Goal: Task Accomplishment & Management: Complete application form

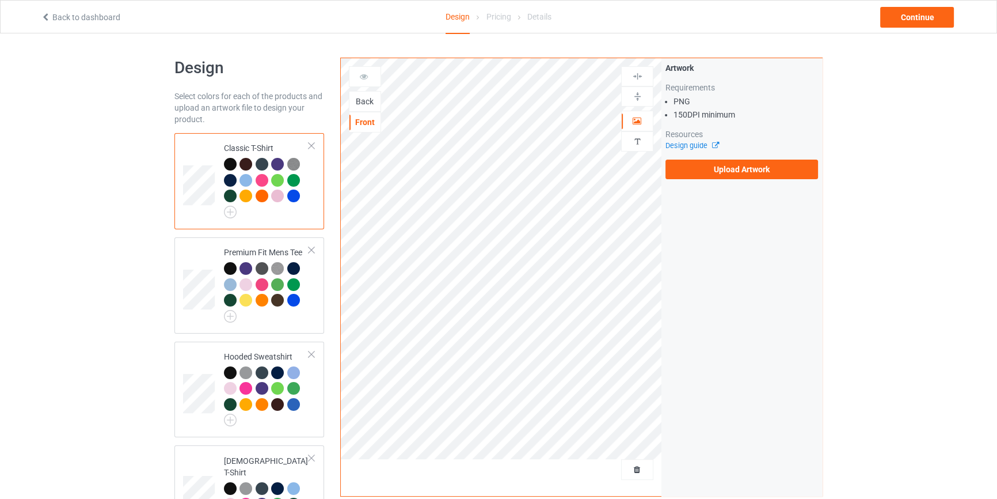
click at [367, 104] on div "Back" at bounding box center [365, 102] width 31 height 12
click at [741, 161] on label "Upload Artwork" at bounding box center [742, 170] width 153 height 20
click at [0, 0] on input "Upload Artwork" at bounding box center [0, 0] width 0 height 0
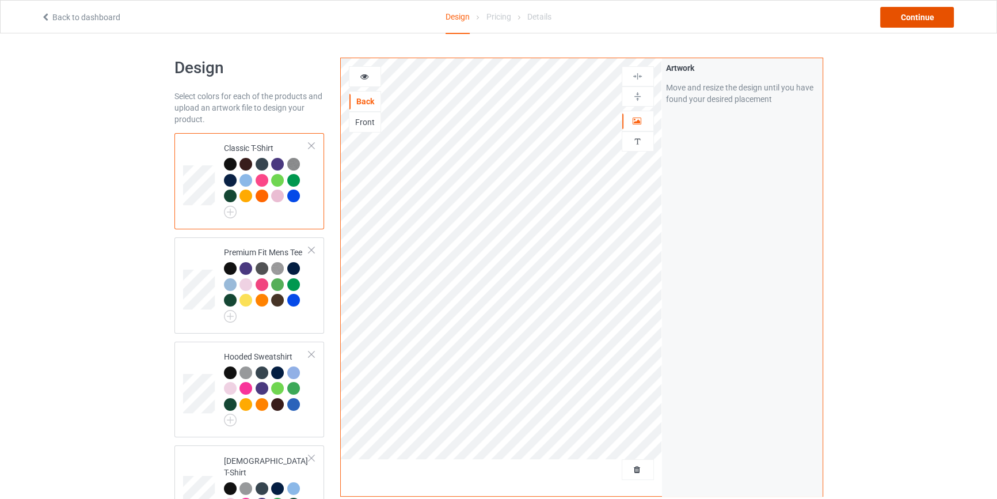
click at [940, 7] on div "Continue" at bounding box center [917, 17] width 74 height 21
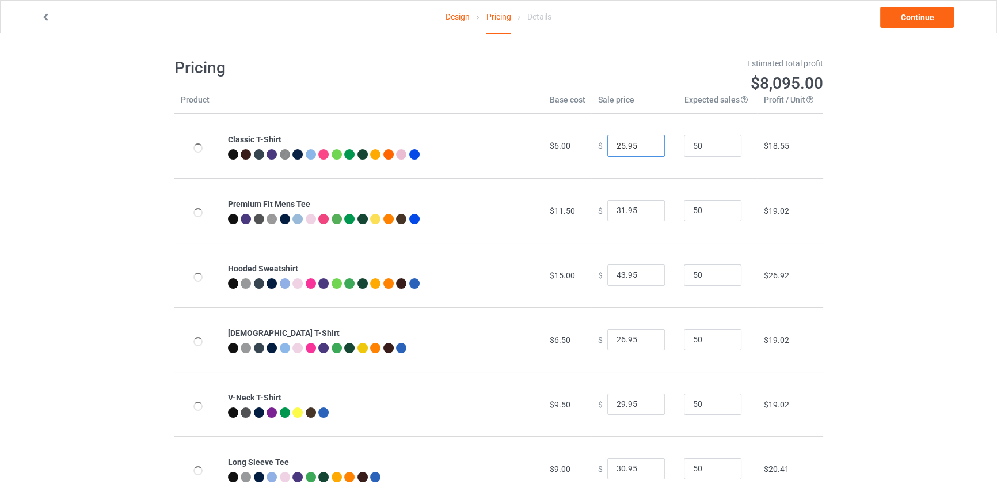
type input "25.95"
click at [644, 148] on input "25.95" at bounding box center [637, 146] width 58 height 22
type input "30.95"
click at [648, 213] on input "30.95" at bounding box center [637, 211] width 58 height 22
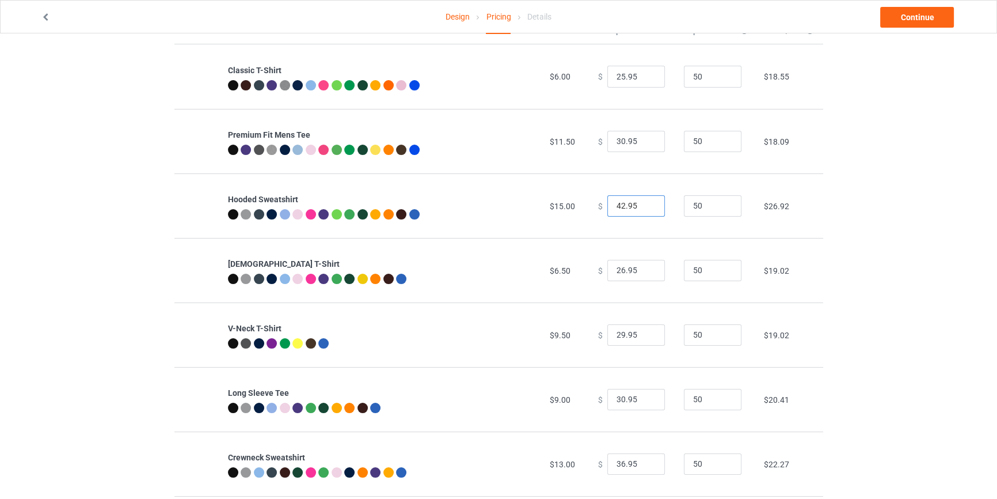
type input "42.95"
click at [644, 207] on input "42.95" at bounding box center [637, 206] width 58 height 22
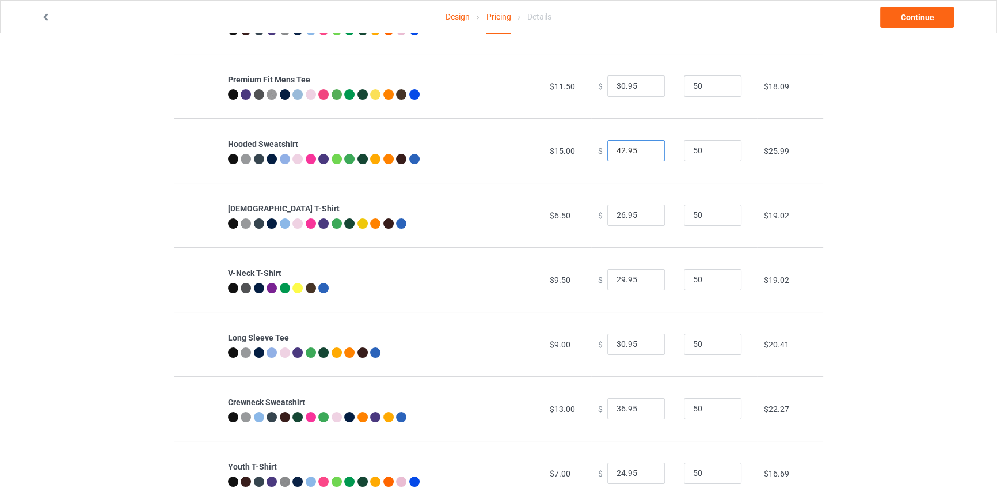
scroll to position [139, 0]
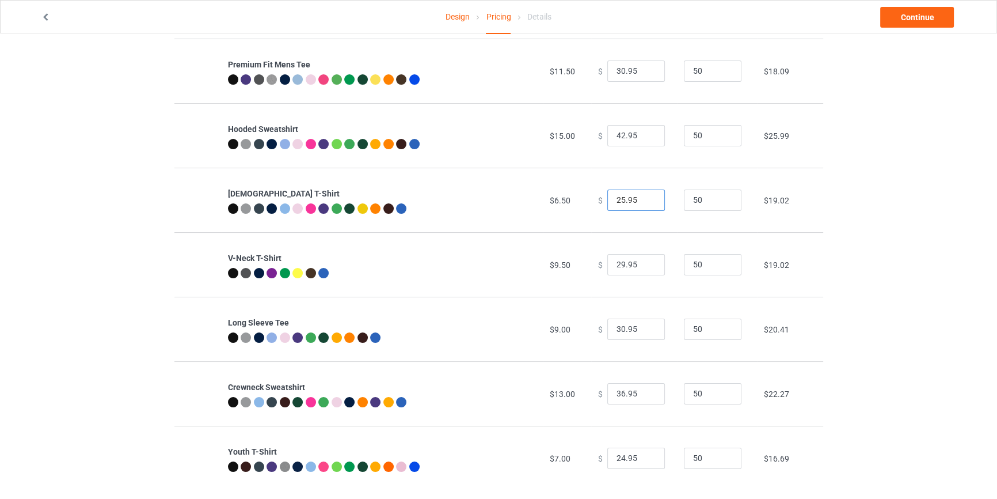
type input "25.95"
click at [648, 202] on input "25.95" at bounding box center [637, 200] width 58 height 22
type input "28.95"
click at [647, 268] on input "28.95" at bounding box center [637, 265] width 58 height 22
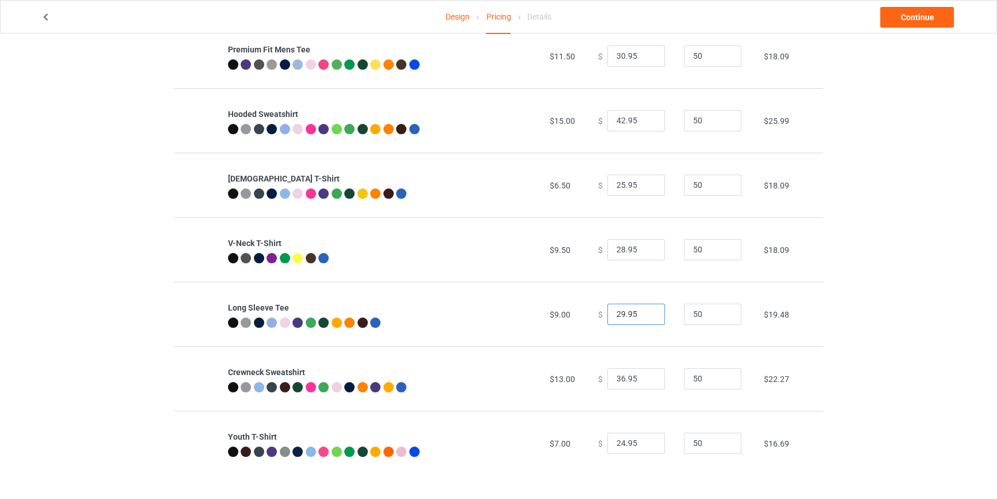
type input "29.95"
click at [645, 318] on input "29.95" at bounding box center [637, 314] width 58 height 22
type input "35.95"
click at [645, 381] on input "35.95" at bounding box center [637, 379] width 58 height 22
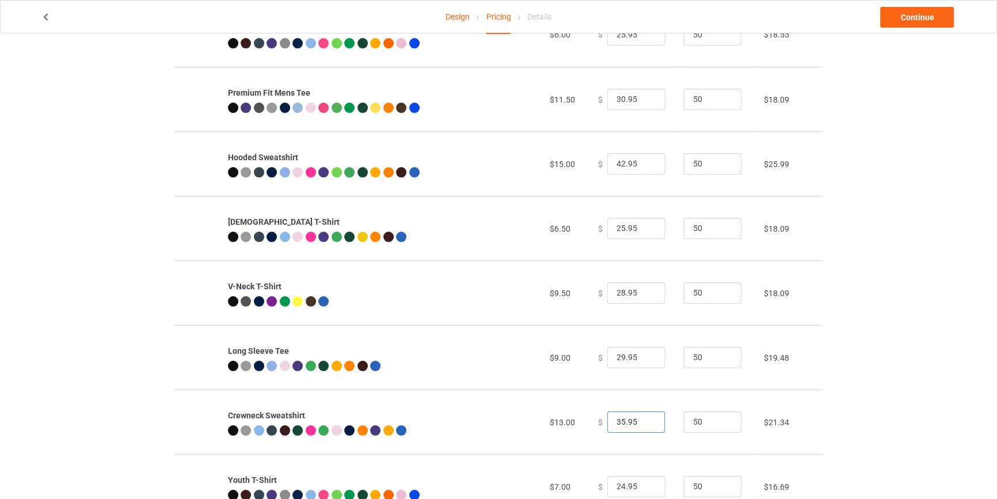
scroll to position [50, 0]
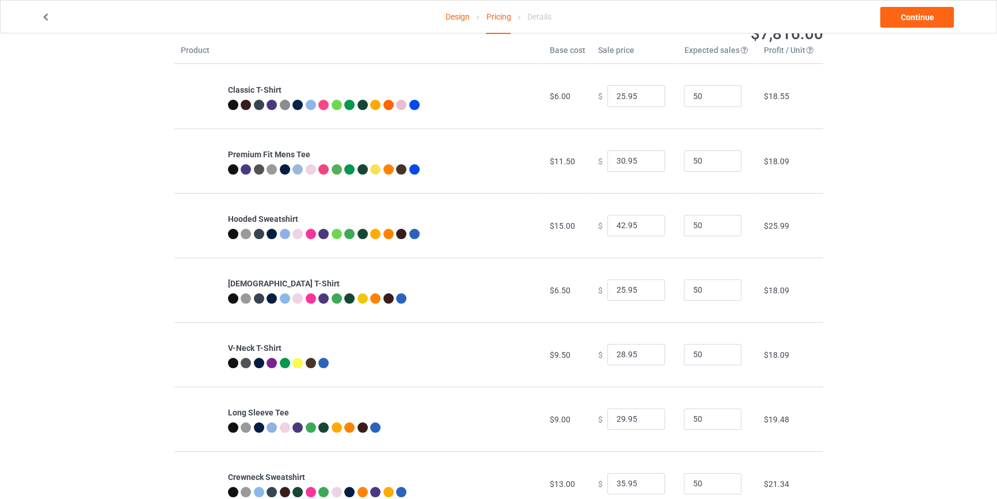
click at [458, 23] on link "Design" at bounding box center [458, 17] width 24 height 32
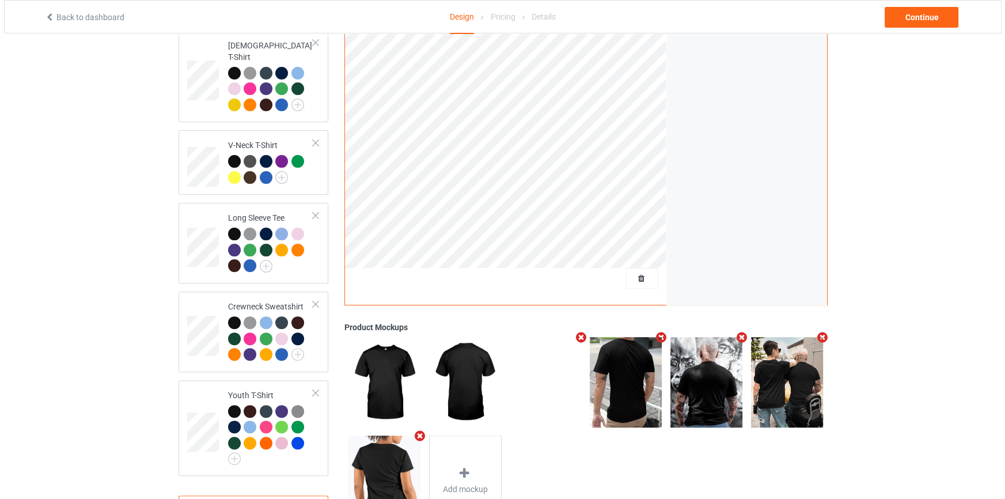
scroll to position [459, 0]
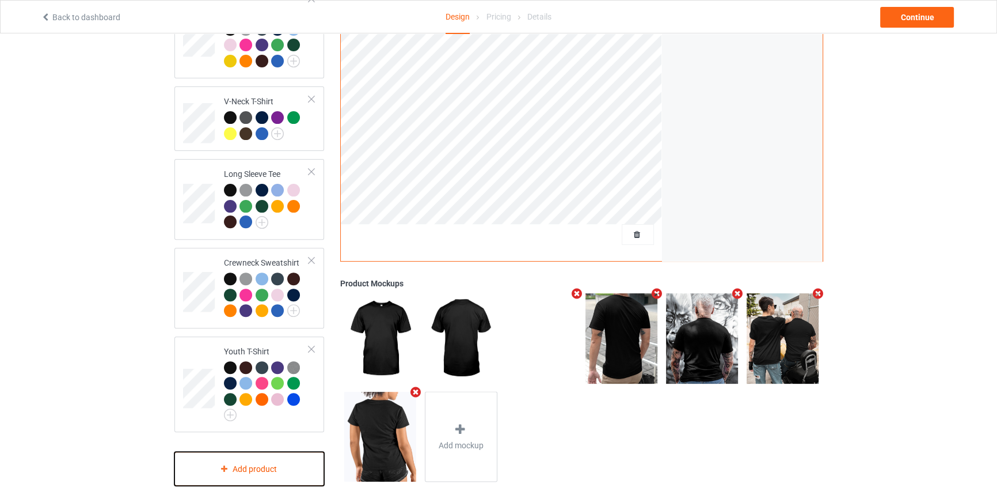
click at [238, 458] on div "Add product" at bounding box center [249, 468] width 150 height 34
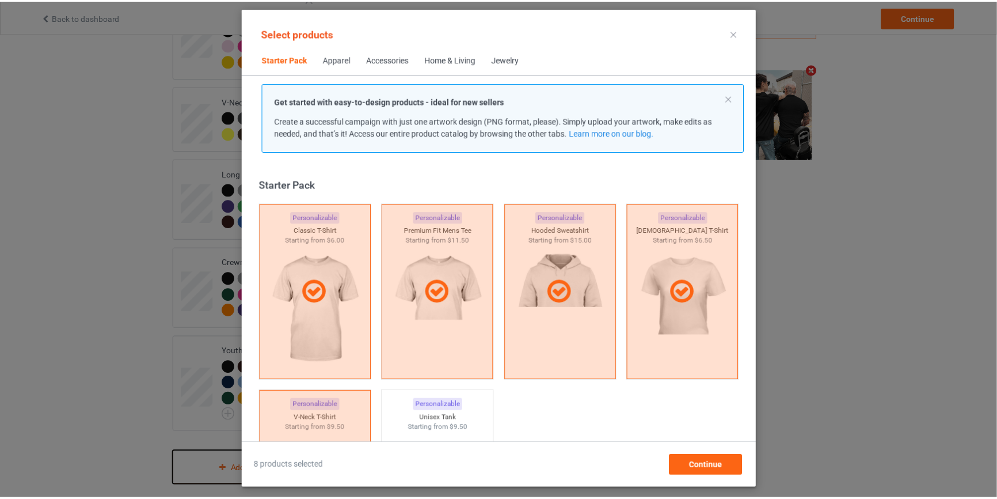
scroll to position [14, 0]
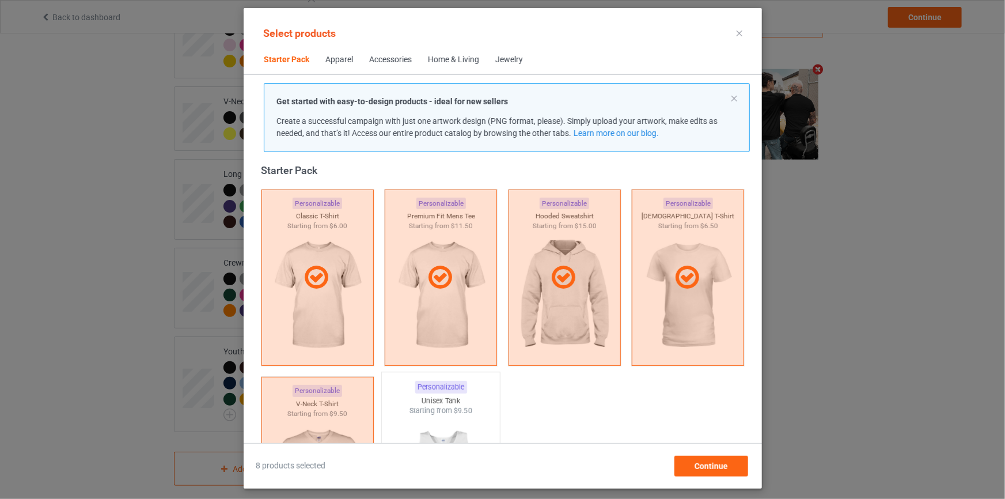
click at [430, 411] on div "Starting from $9.50" at bounding box center [441, 411] width 118 height 10
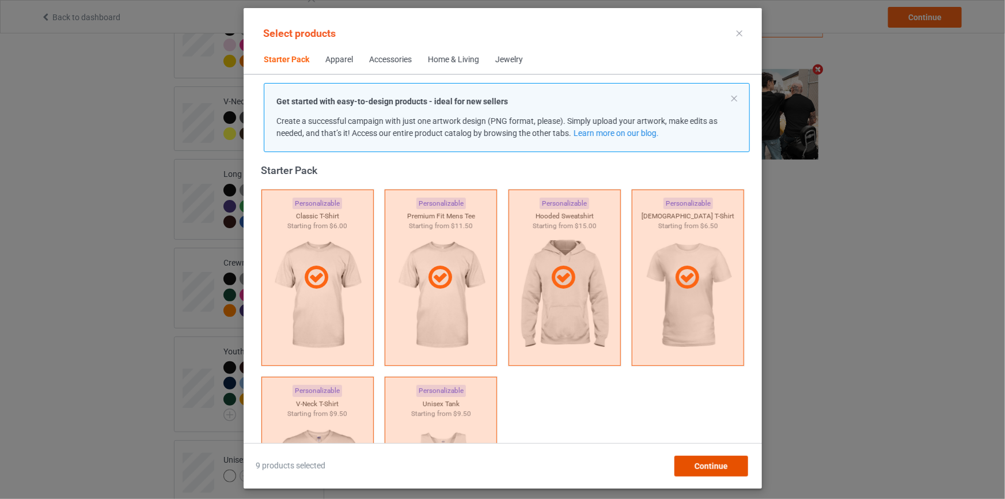
click at [692, 472] on div "Continue" at bounding box center [711, 466] width 74 height 21
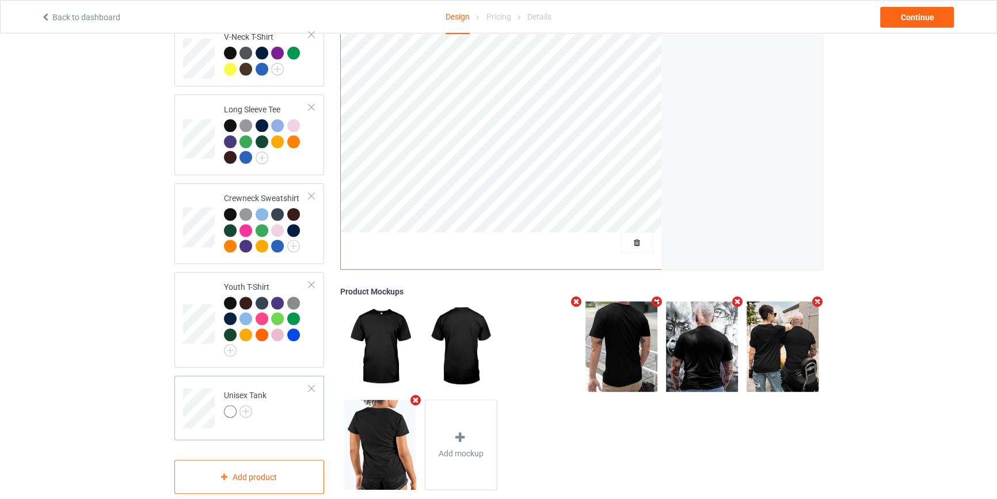
scroll to position [529, 0]
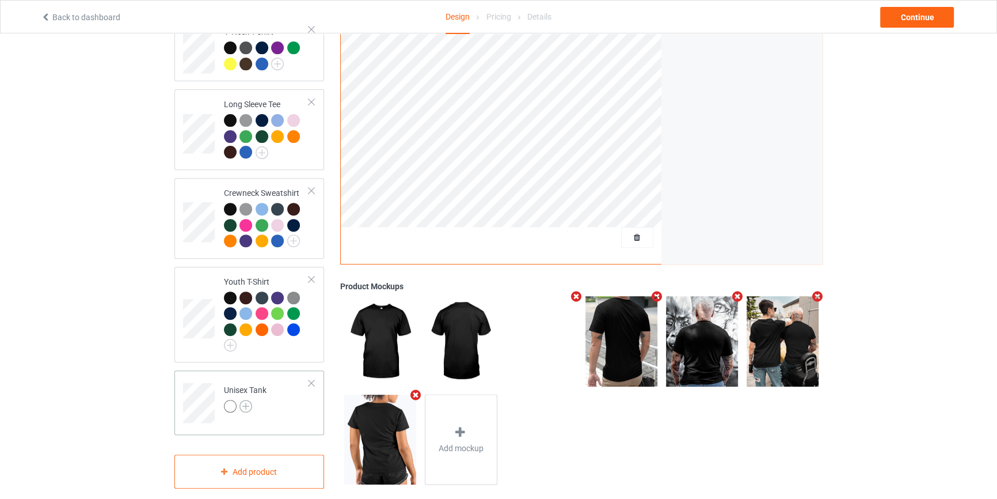
click at [249, 400] on img at bounding box center [246, 406] width 13 height 13
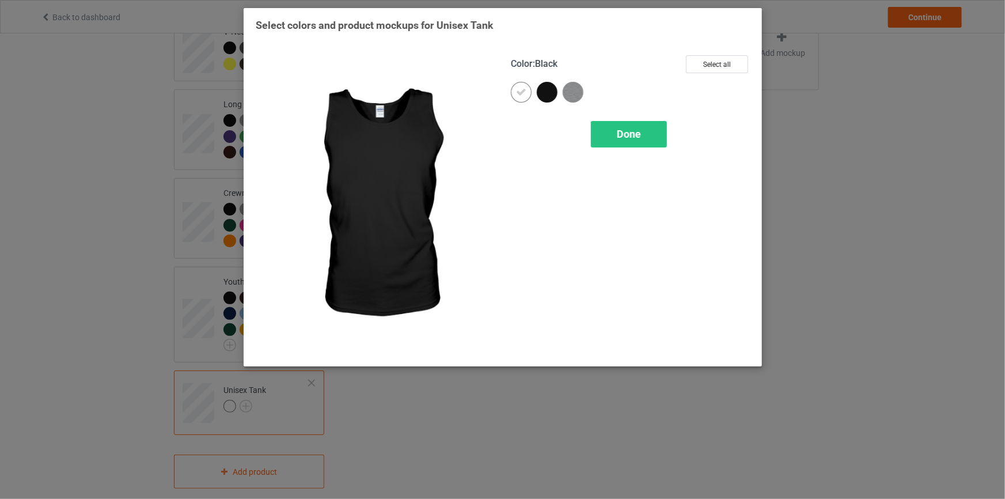
click at [546, 93] on div at bounding box center [547, 92] width 21 height 21
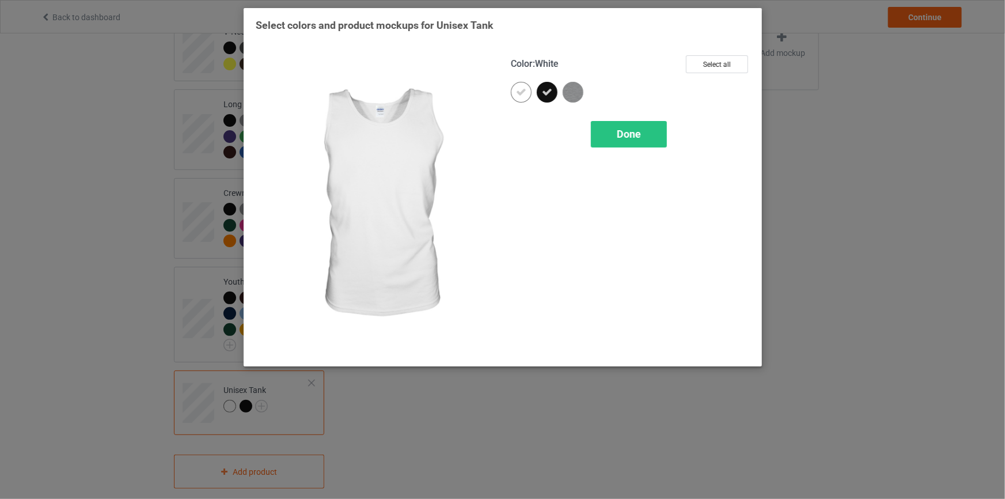
click at [518, 96] on icon at bounding box center [521, 92] width 10 height 10
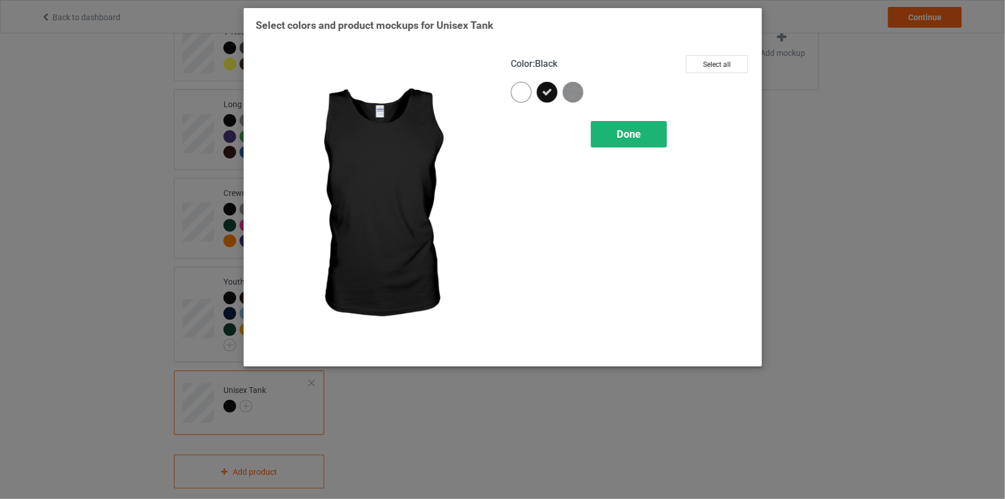
click at [630, 129] on span "Done" at bounding box center [629, 134] width 24 height 12
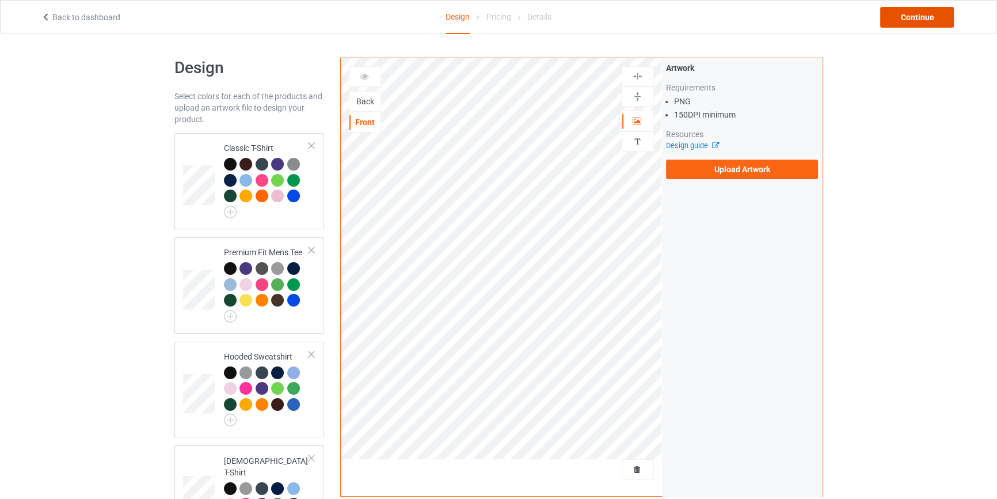
click at [928, 17] on div "Continue" at bounding box center [917, 17] width 74 height 21
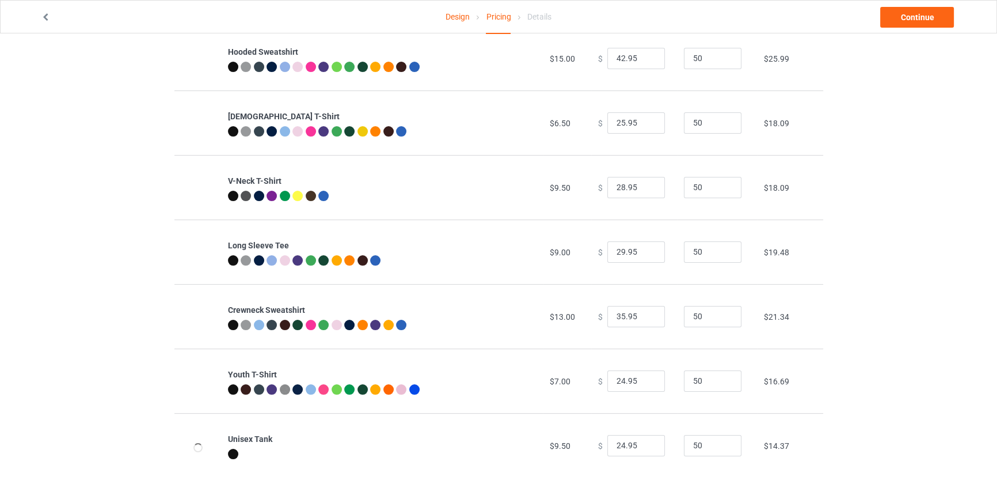
scroll to position [219, 0]
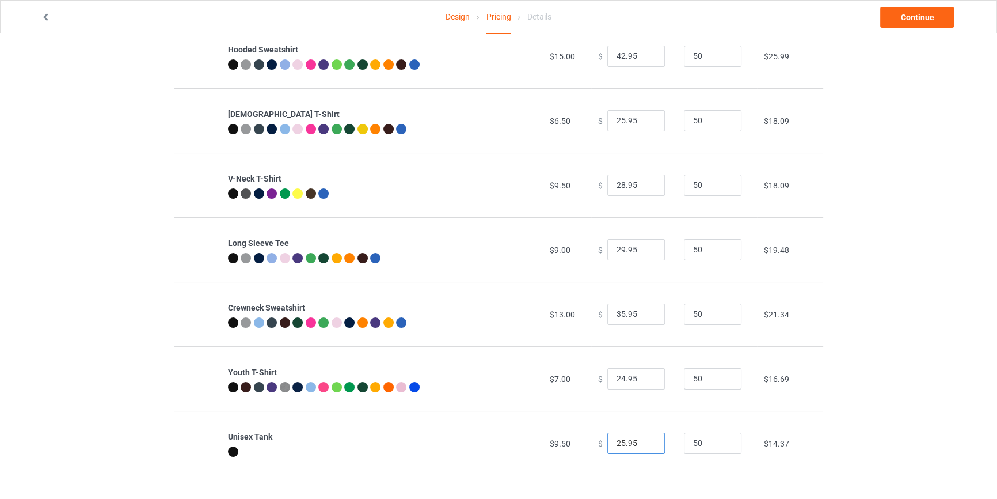
click at [646, 439] on input "25.95" at bounding box center [637, 443] width 58 height 22
click at [646, 439] on input "26.95" at bounding box center [637, 443] width 58 height 22
click at [646, 439] on input "27.95" at bounding box center [637, 443] width 58 height 22
type input "28.95"
click at [646, 439] on input "28.95" at bounding box center [637, 443] width 58 height 22
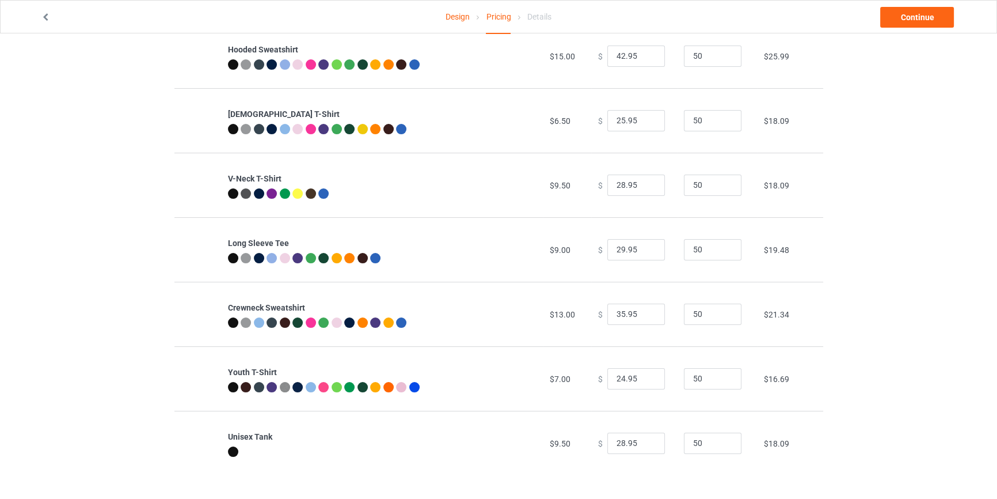
click at [936, 233] on div "Design Pricing Details Continue Pricing Estimated total profit $8,720.50 Produc…" at bounding box center [498, 157] width 997 height 685
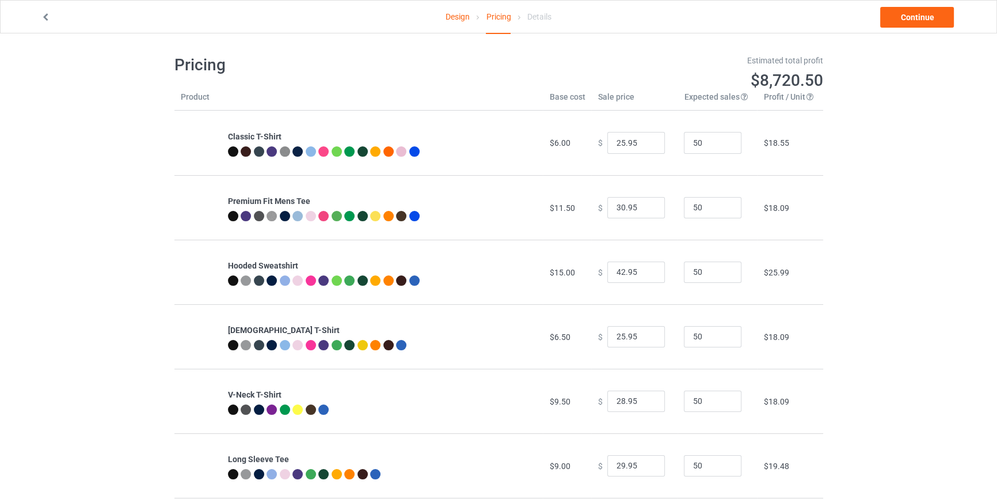
scroll to position [0, 0]
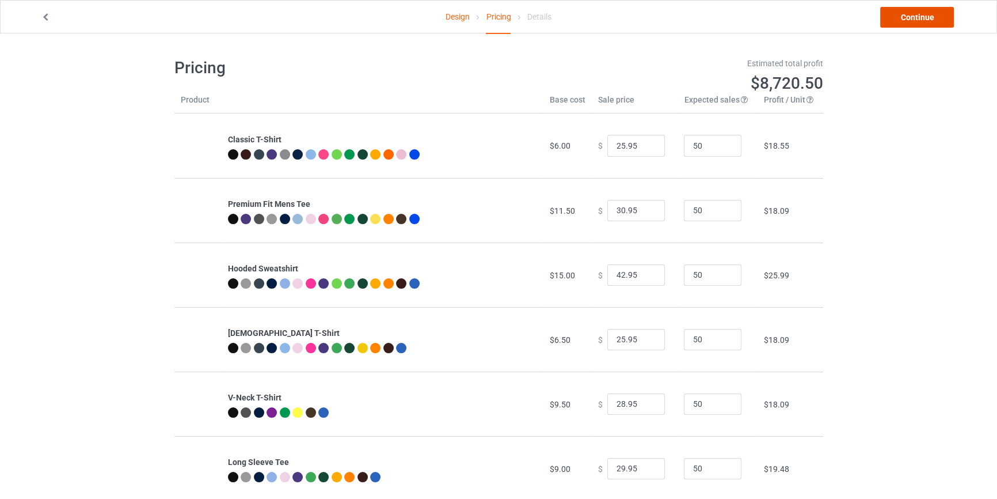
click at [914, 26] on link "Continue" at bounding box center [917, 17] width 74 height 21
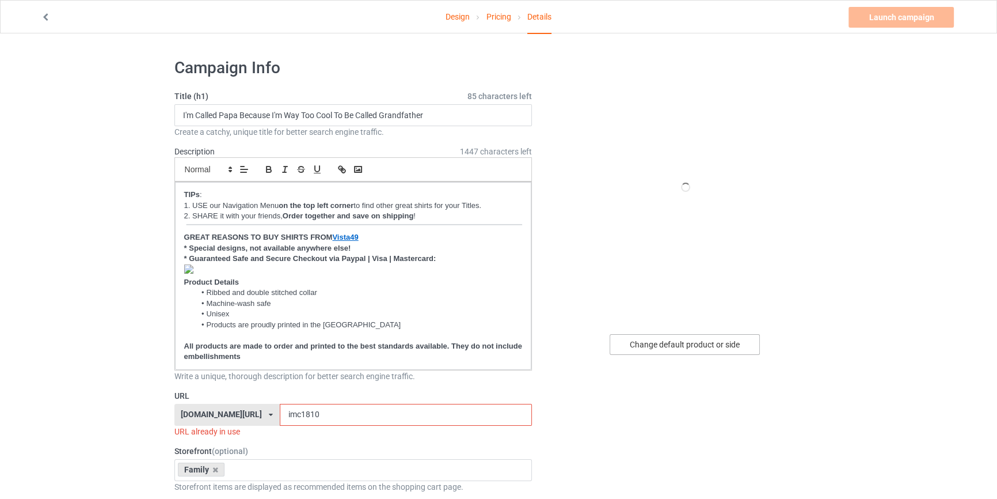
click at [666, 340] on div "Change default product or side" at bounding box center [685, 344] width 150 height 21
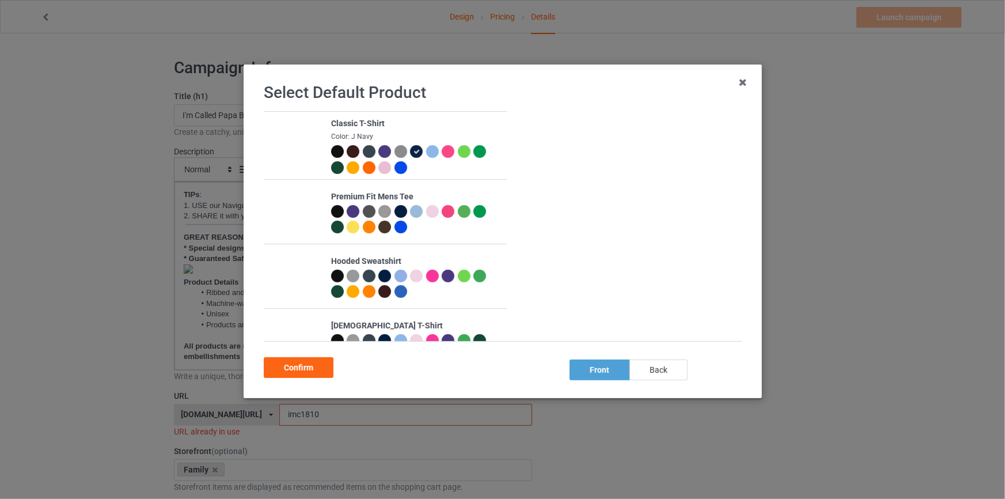
click at [649, 367] on div "back" at bounding box center [658, 369] width 58 height 21
click at [331, 147] on div at bounding box center [337, 151] width 13 height 13
click at [293, 369] on div "Confirm" at bounding box center [299, 367] width 70 height 21
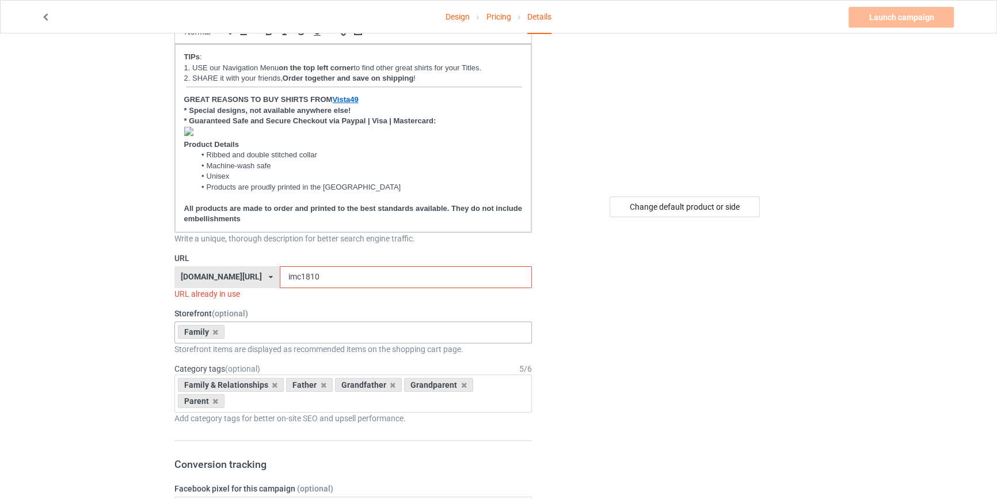
scroll to position [139, 0]
drag, startPoint x: 314, startPoint y: 278, endPoint x: 208, endPoint y: 269, distance: 106.4
click at [208, 269] on div "[DOMAIN_NAME][URL] [DOMAIN_NAME][URL] [DOMAIN_NAME][URL] [DOMAIN_NAME][URL] [DO…" at bounding box center [353, 275] width 358 height 22
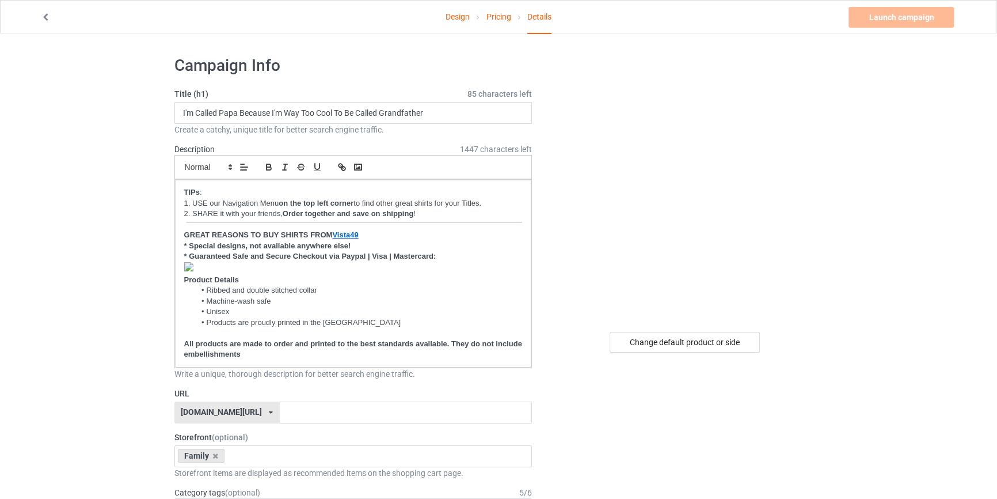
scroll to position [0, 0]
click at [199, 264] on p "﻿" at bounding box center [353, 270] width 339 height 13
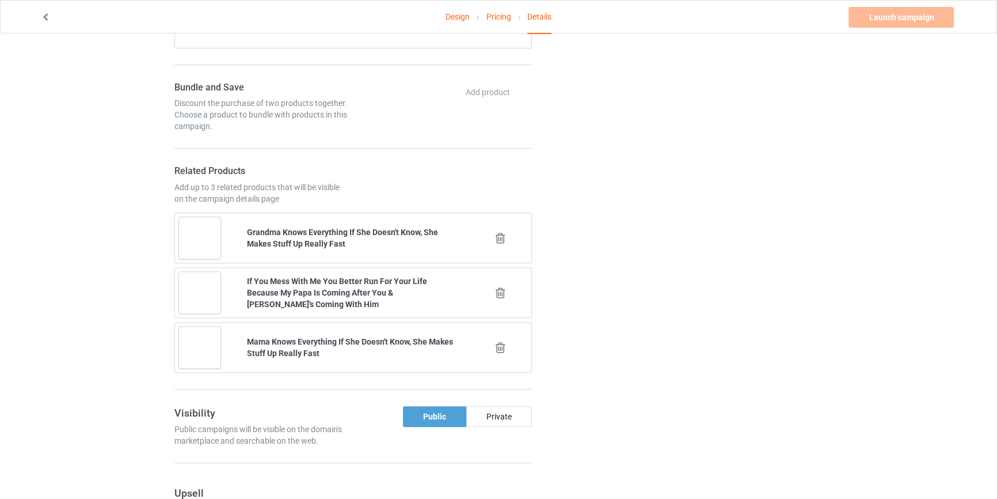
scroll to position [768, 0]
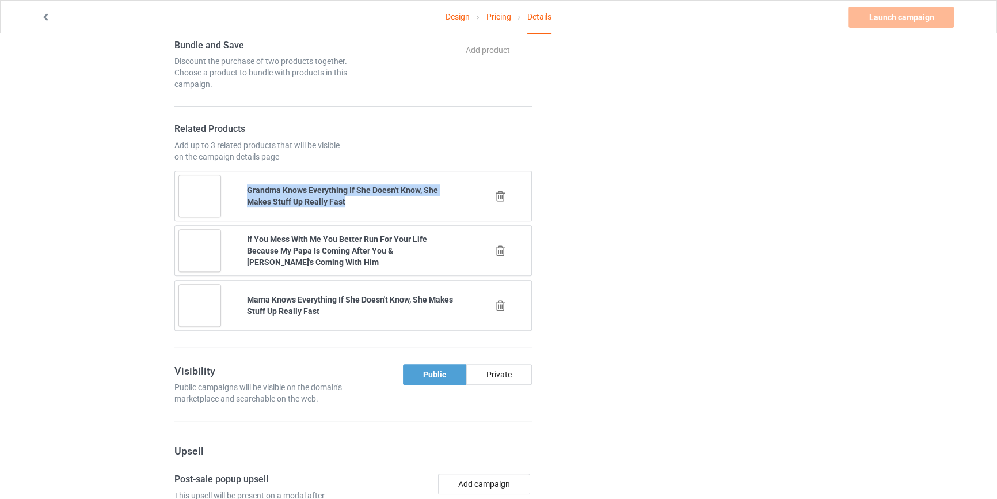
drag, startPoint x: 353, startPoint y: 196, endPoint x: 237, endPoint y: 185, distance: 116.9
click at [237, 185] on div "Grandma Knows Everything If She Doesn't Know, She Makes Stuff Up Really Fast" at bounding box center [353, 196] width 365 height 58
copy div "Grandma Knows Everything If She Doesn't Know, She Makes Stuff Up Really Fast"
click at [131, 230] on div "Design Pricing Details Launch campaign Please enter campaign URL Campaign Info …" at bounding box center [498, 225] width 997 height 1918
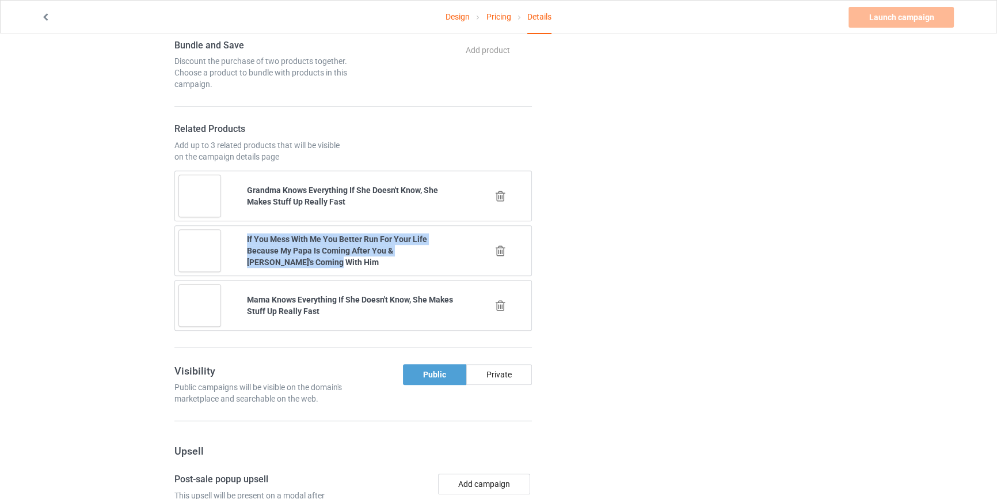
drag, startPoint x: 305, startPoint y: 266, endPoint x: 244, endPoint y: 239, distance: 66.2
click at [244, 239] on div "If You Mess With Me You Better Run For Your Life Because My Papa Is Coming Afte…" at bounding box center [353, 250] width 228 height 51
copy b "If You Mess With Me You Better Run For Your Life Because My Papa Is Coming Afte…"
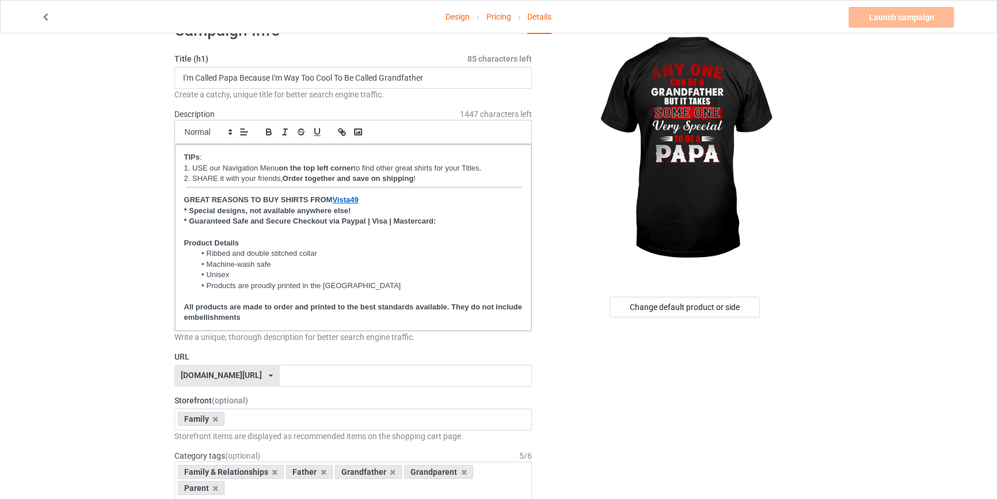
scroll to position [0, 0]
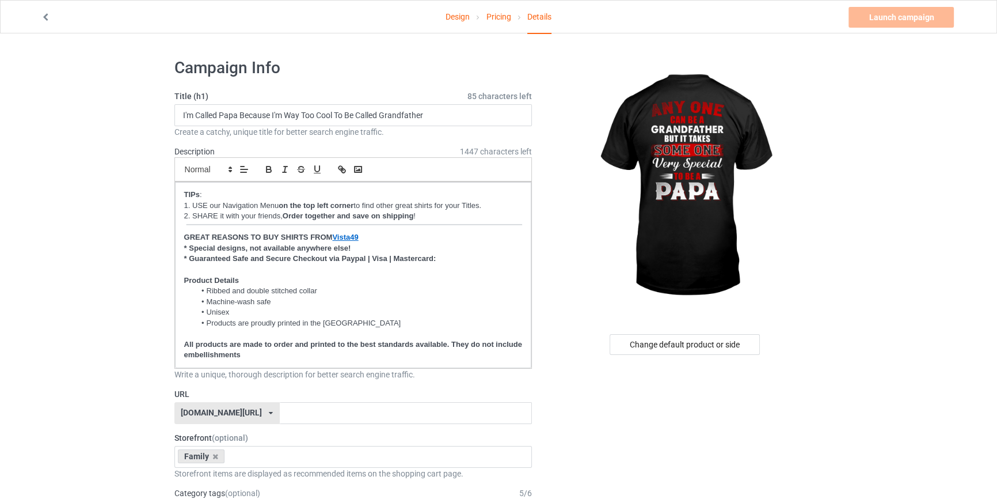
click at [446, 115] on input "I'm Called Papa Because I'm Way Too Cool To Be Called Grandfather" at bounding box center [353, 115] width 358 height 22
type input "Any One Can Be A Grandfather But It Takes Some One Very Special To Be A Papa"
click at [317, 410] on input "text" at bounding box center [406, 413] width 252 height 22
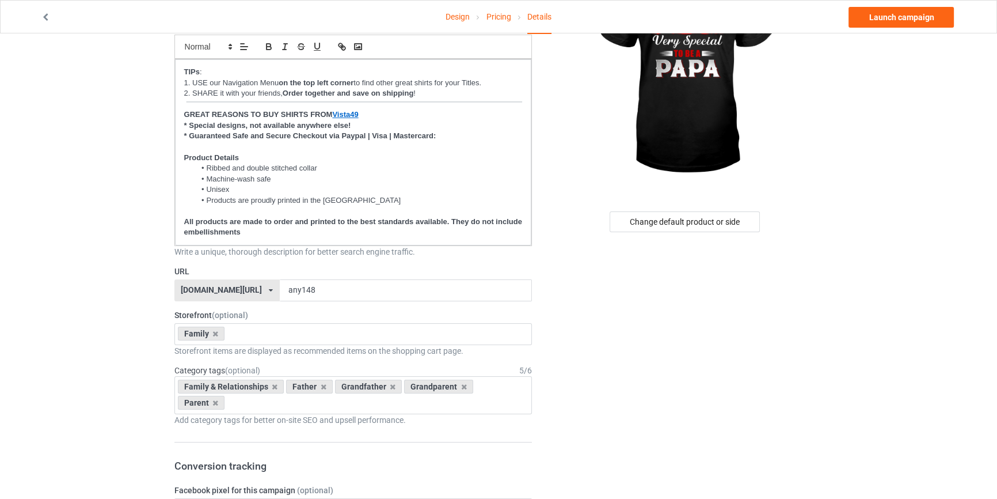
scroll to position [18, 0]
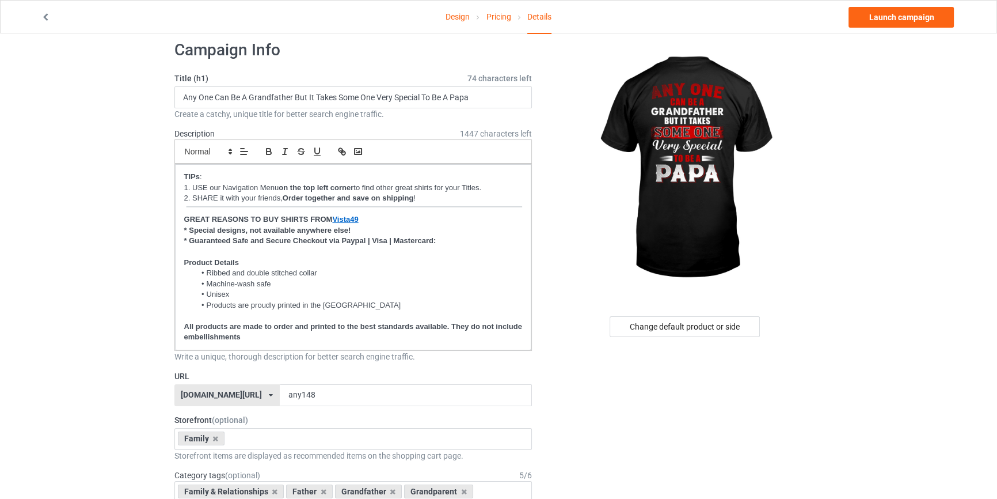
click at [280, 391] on input "any148" at bounding box center [406, 395] width 252 height 22
click at [307, 388] on input "anys148" at bounding box center [406, 395] width 252 height 22
type input "anys148-fam"
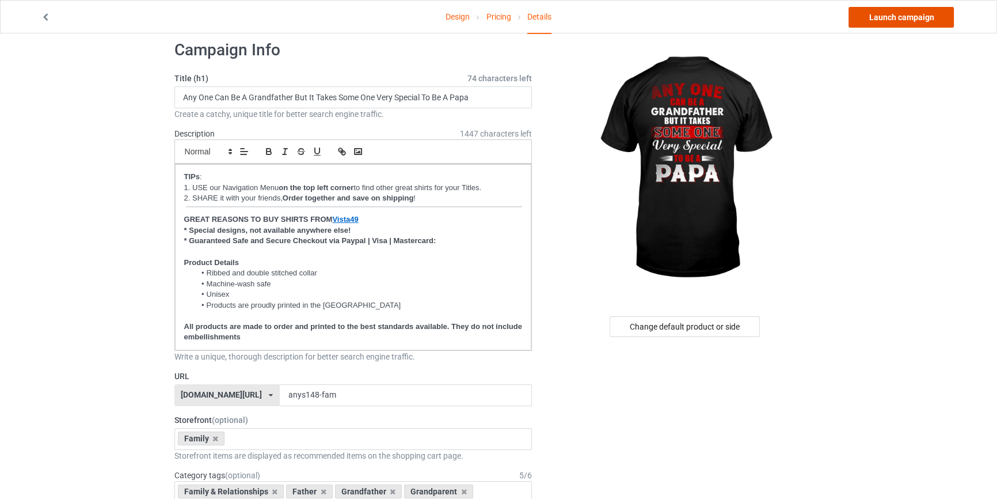
click at [882, 24] on link "Launch campaign" at bounding box center [901, 17] width 105 height 21
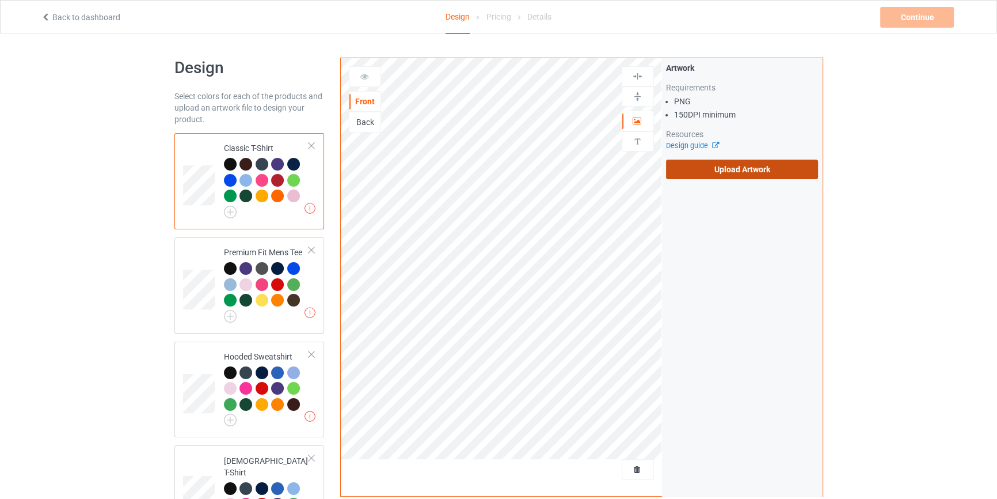
click at [802, 169] on label "Upload Artwork" at bounding box center [742, 170] width 153 height 20
click at [0, 0] on input "Upload Artwork" at bounding box center [0, 0] width 0 height 0
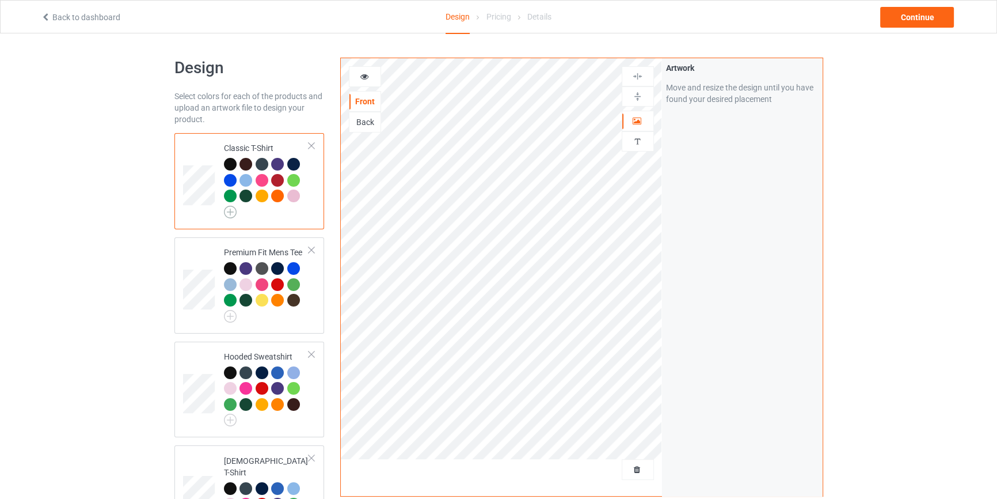
click at [227, 211] on img at bounding box center [230, 212] width 13 height 13
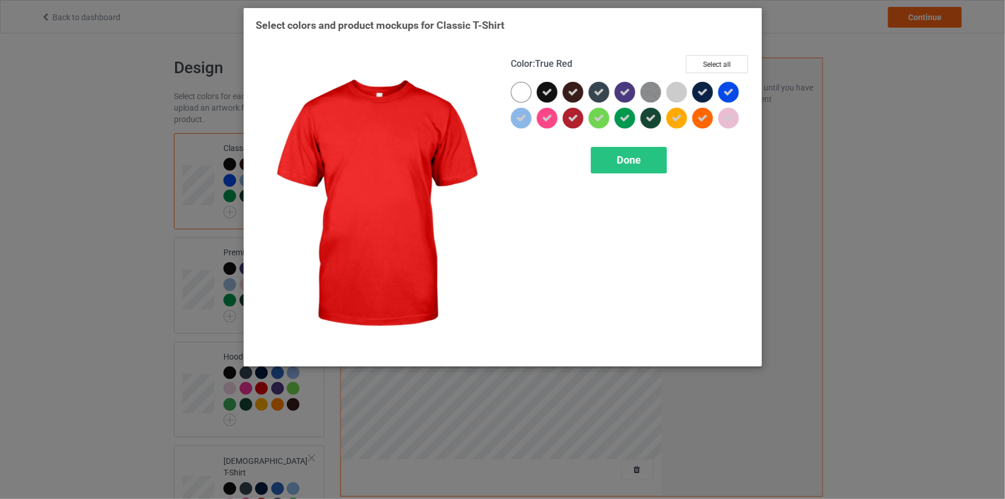
click at [581, 120] on div at bounding box center [573, 118] width 21 height 21
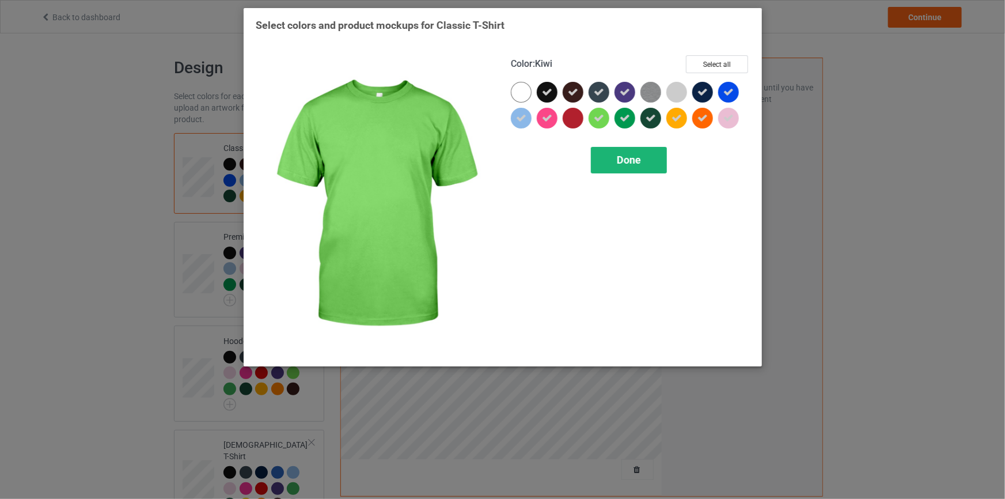
click at [627, 159] on span "Done" at bounding box center [629, 160] width 24 height 12
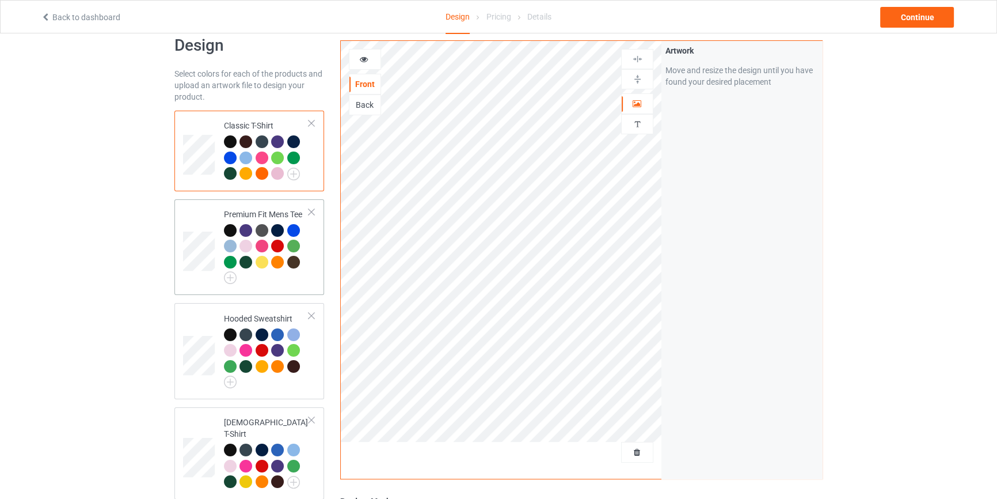
scroll to position [35, 0]
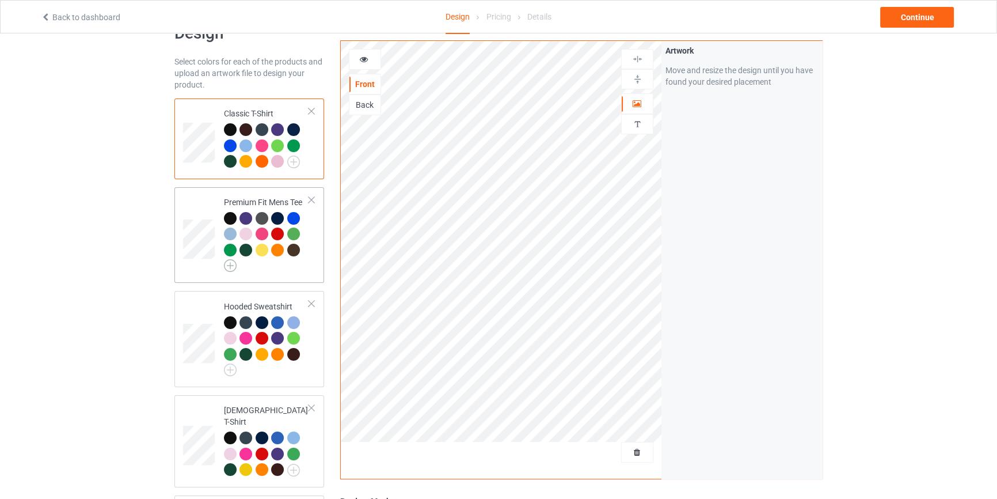
click at [229, 264] on img at bounding box center [230, 265] width 13 height 13
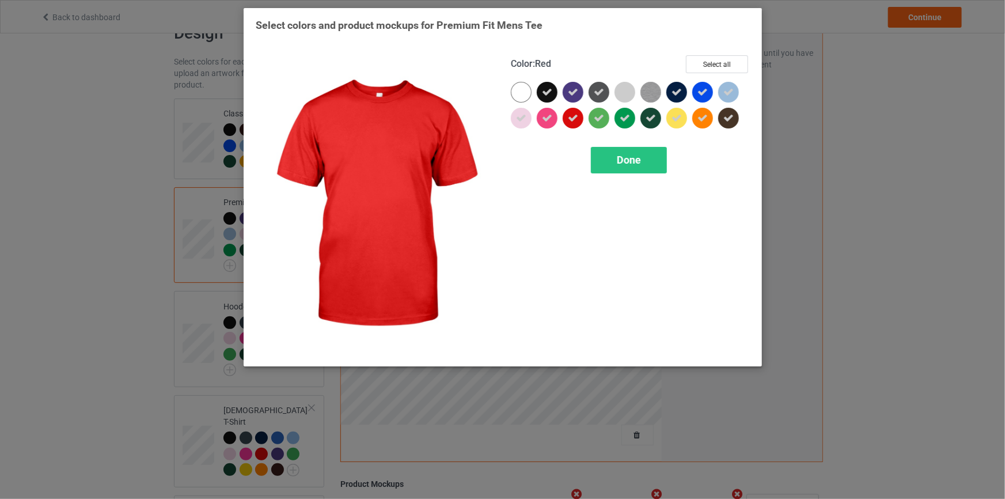
click at [575, 115] on icon at bounding box center [573, 118] width 10 height 10
click at [616, 161] on div "Done" at bounding box center [629, 160] width 76 height 26
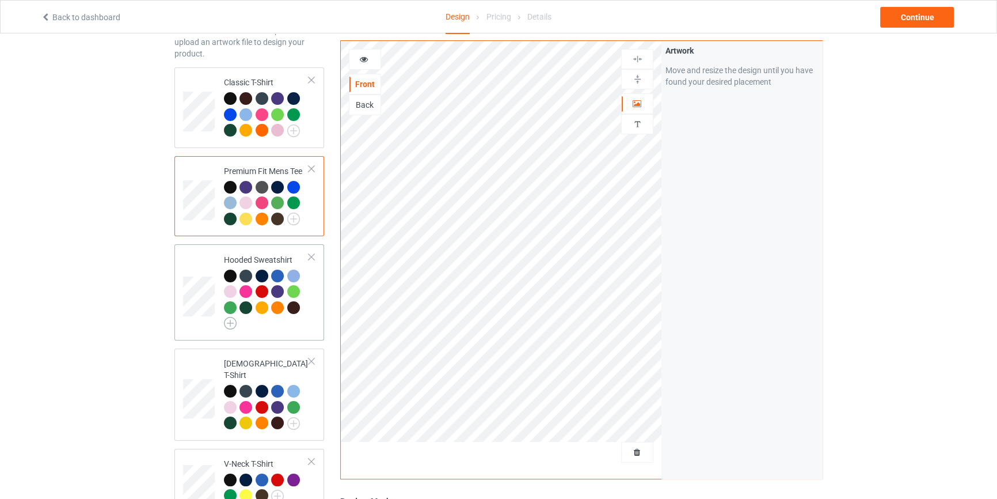
scroll to position [104, 0]
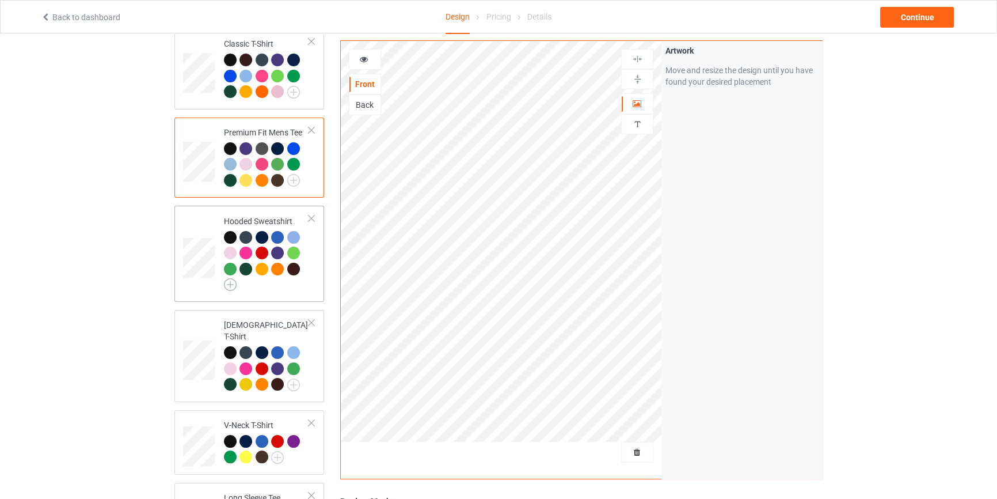
click at [226, 287] on img at bounding box center [230, 284] width 13 height 13
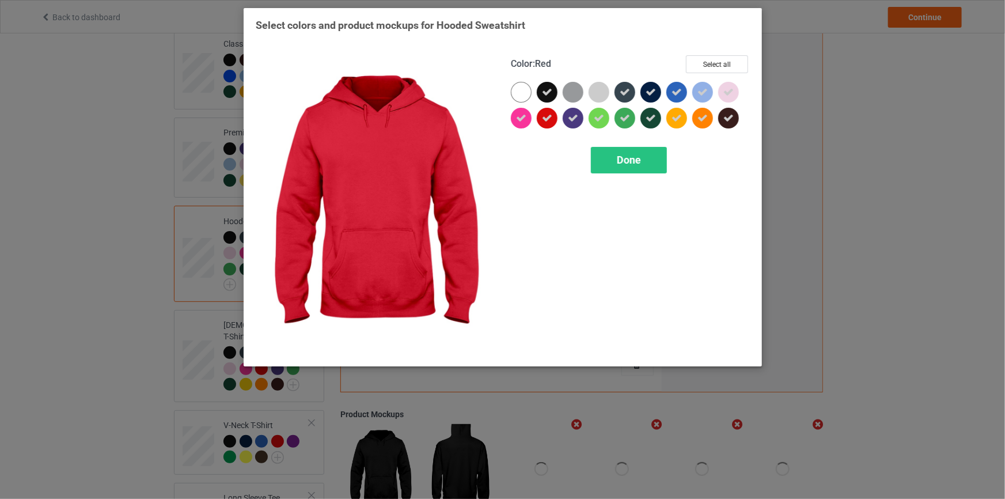
click at [549, 113] on icon at bounding box center [547, 118] width 10 height 10
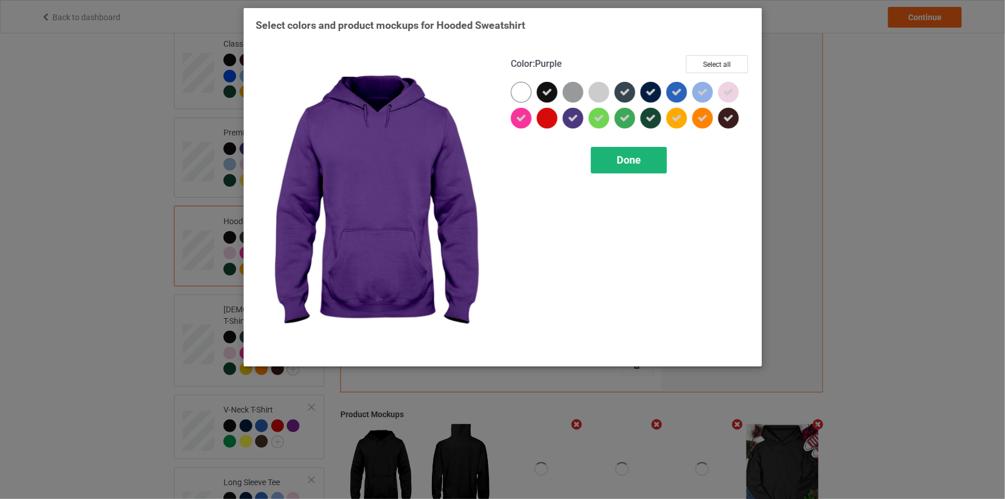
click at [615, 164] on div "Done" at bounding box center [629, 160] width 76 height 26
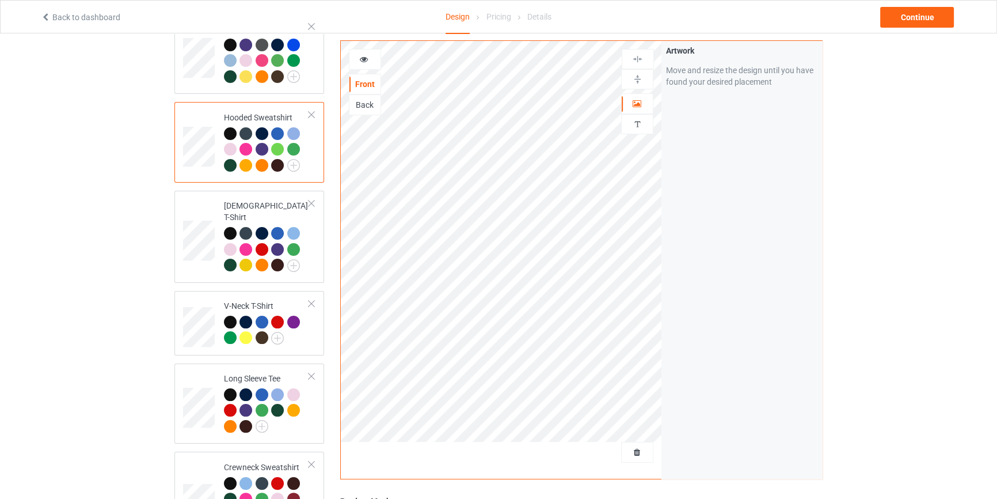
scroll to position [209, 0]
click at [293, 258] on img at bounding box center [293, 264] width 13 height 13
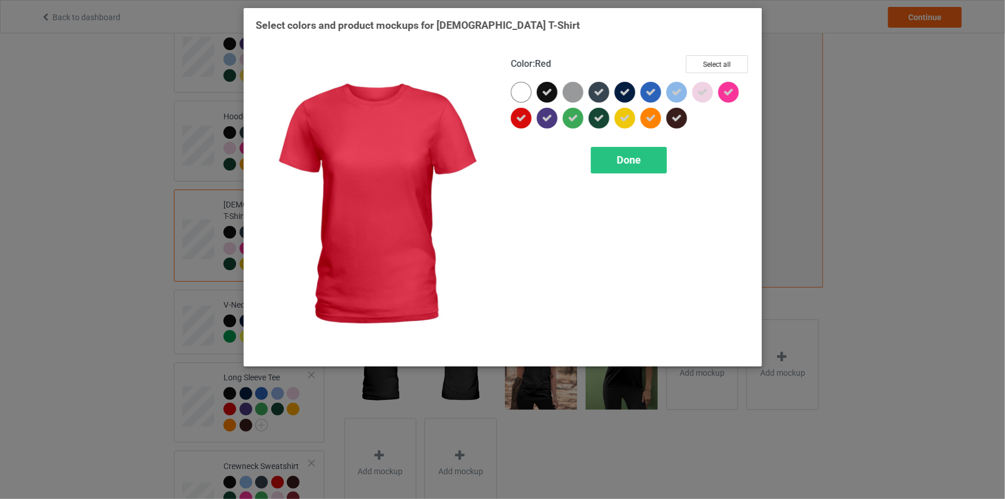
click at [519, 119] on icon at bounding box center [521, 118] width 10 height 10
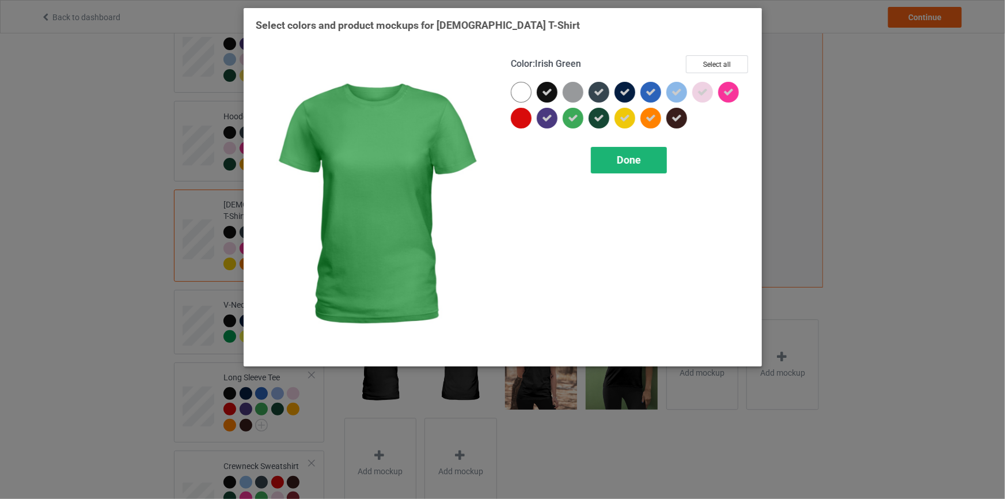
click at [618, 155] on span "Done" at bounding box center [629, 160] width 24 height 12
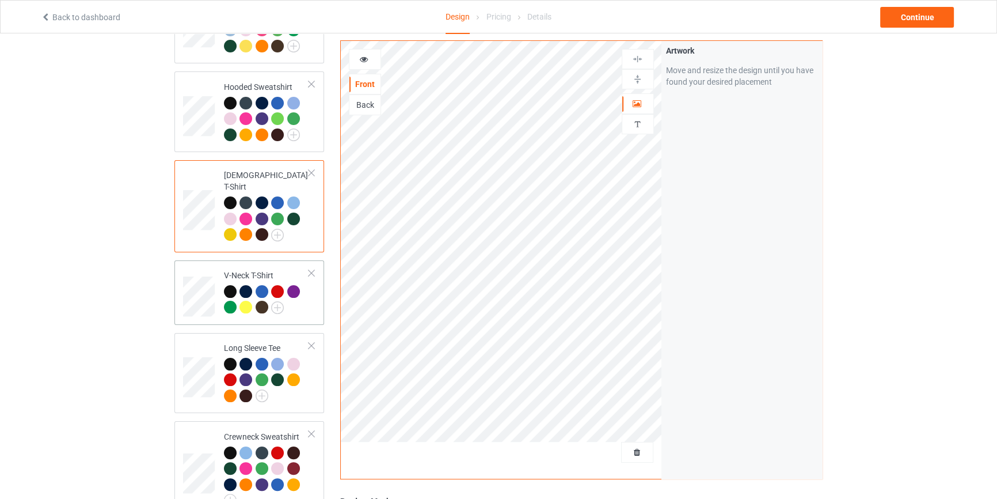
scroll to position [279, 0]
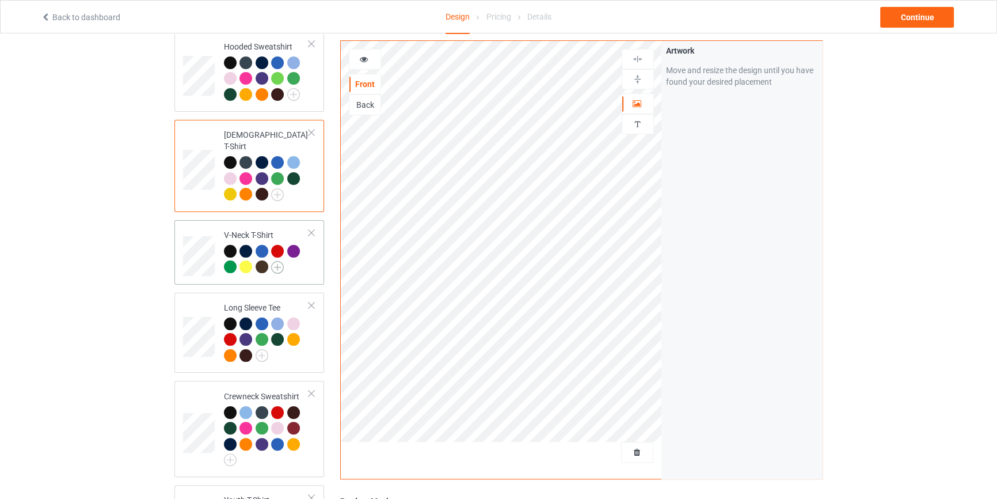
click at [280, 261] on img at bounding box center [277, 267] width 13 height 13
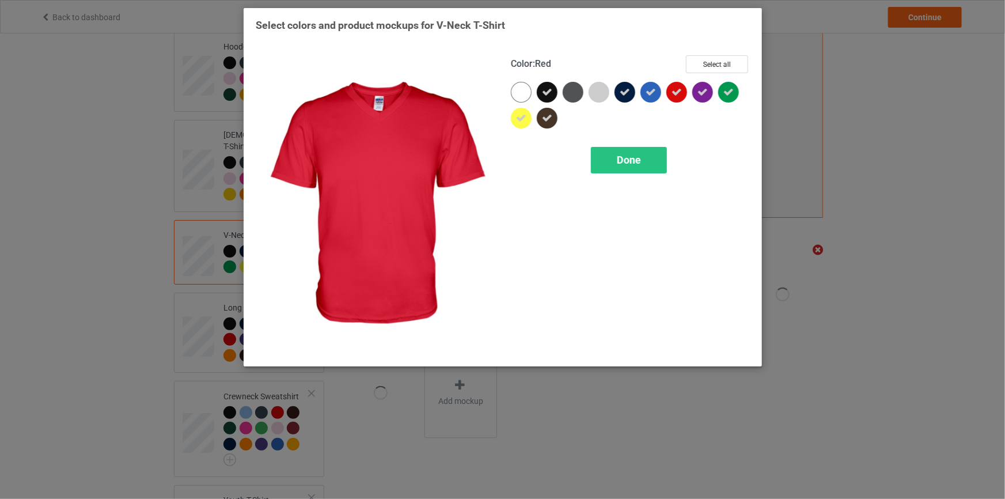
click at [681, 90] on icon at bounding box center [676, 92] width 10 height 10
click at [626, 160] on span "Done" at bounding box center [629, 160] width 24 height 12
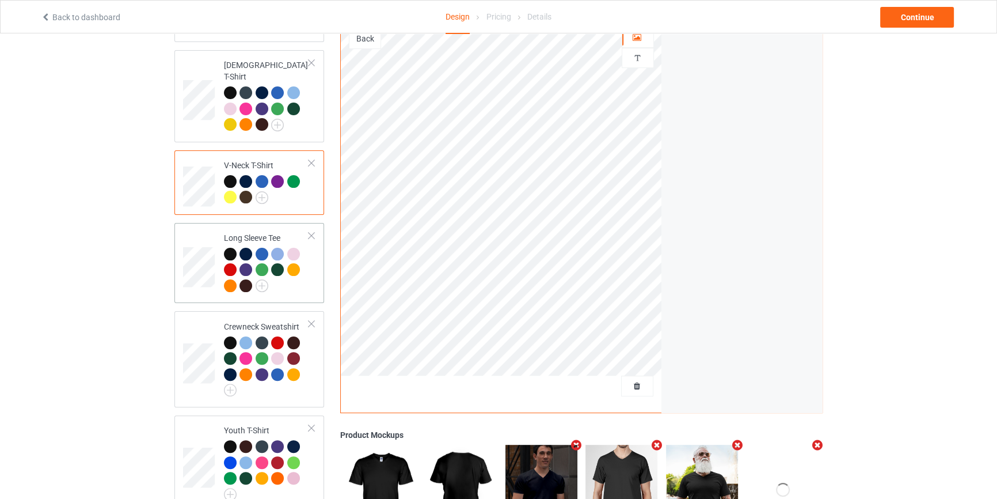
scroll to position [349, 0]
click at [256, 279] on img at bounding box center [262, 285] width 13 height 13
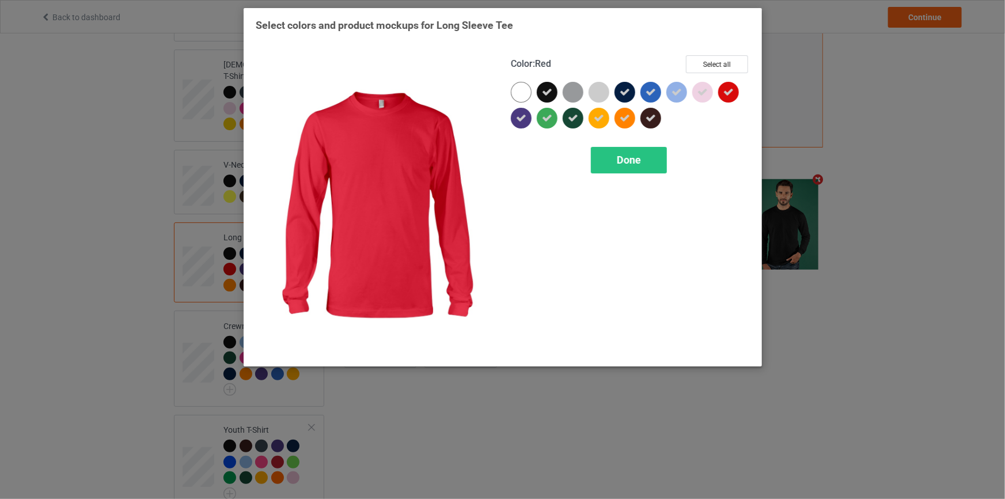
click at [726, 94] on icon at bounding box center [728, 92] width 10 height 10
click at [631, 160] on span "Done" at bounding box center [629, 160] width 24 height 12
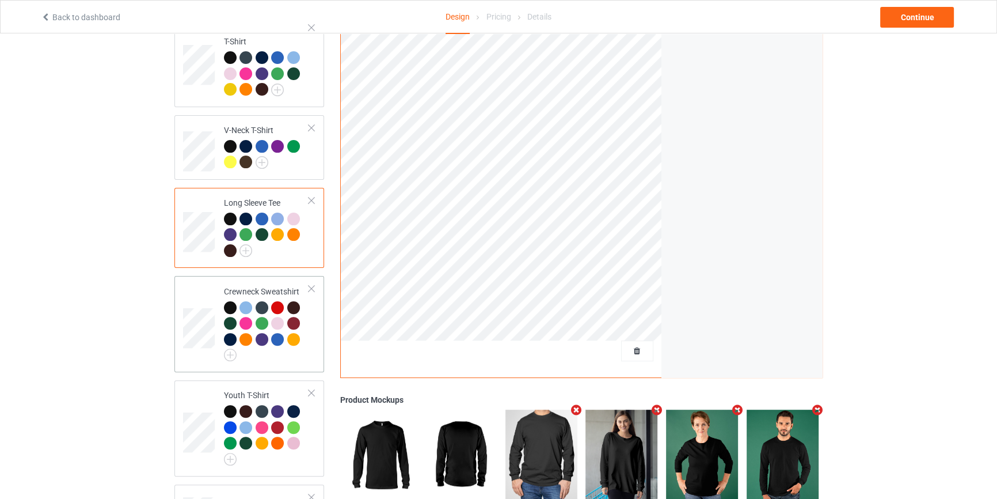
scroll to position [419, 0]
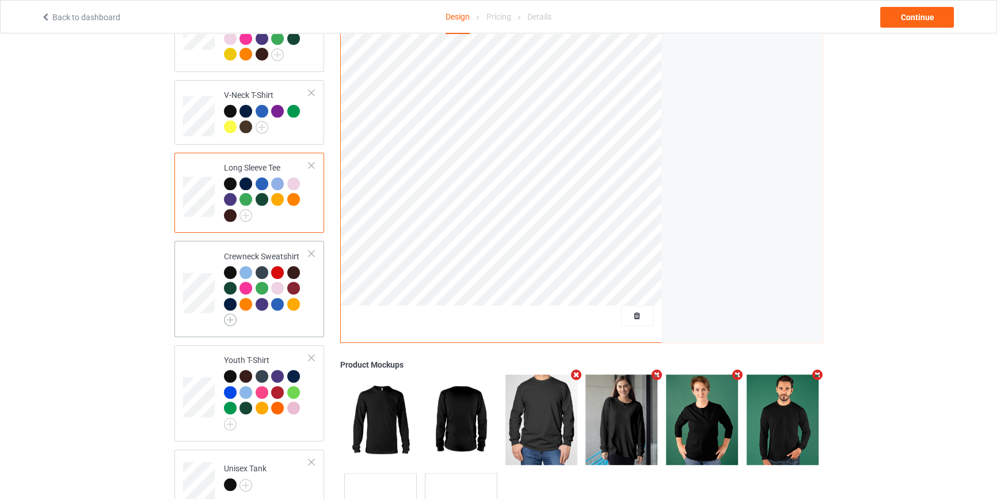
click at [226, 313] on img at bounding box center [230, 319] width 13 height 13
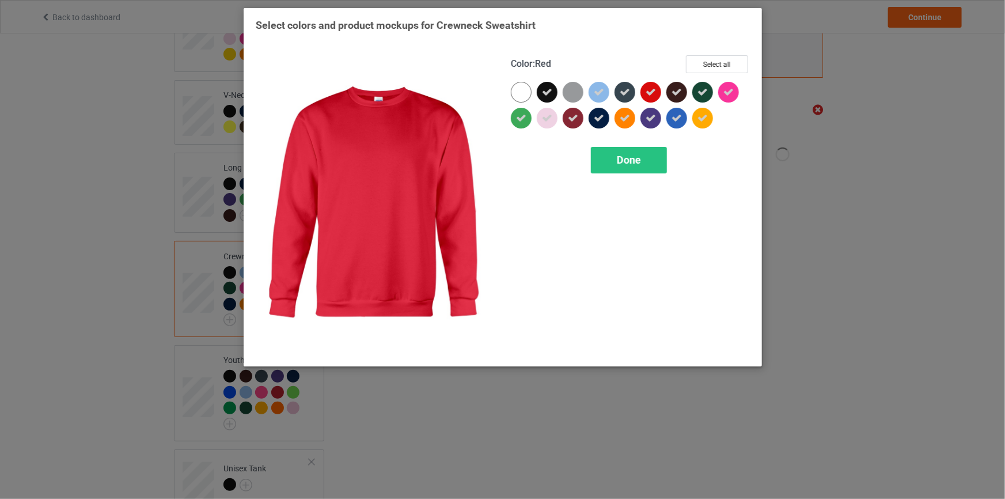
click at [650, 92] on icon at bounding box center [651, 92] width 10 height 10
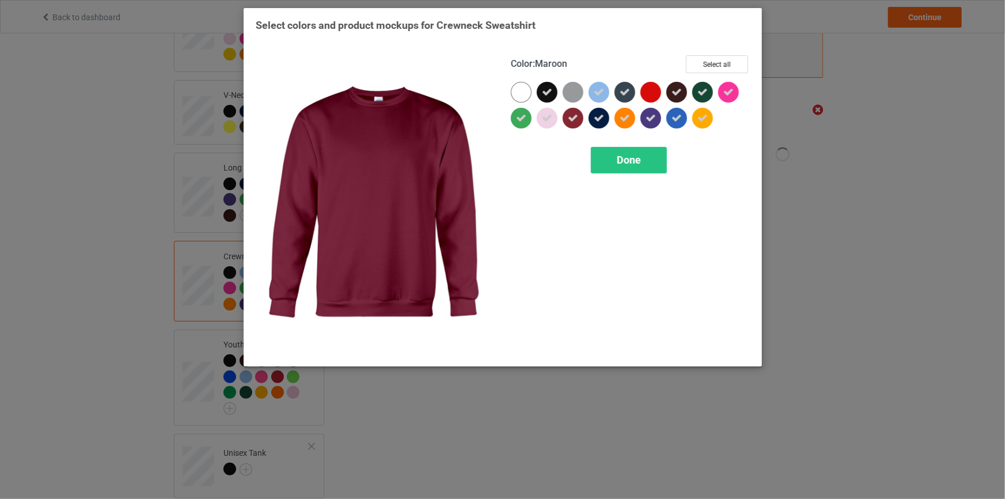
click at [580, 117] on div at bounding box center [573, 118] width 21 height 21
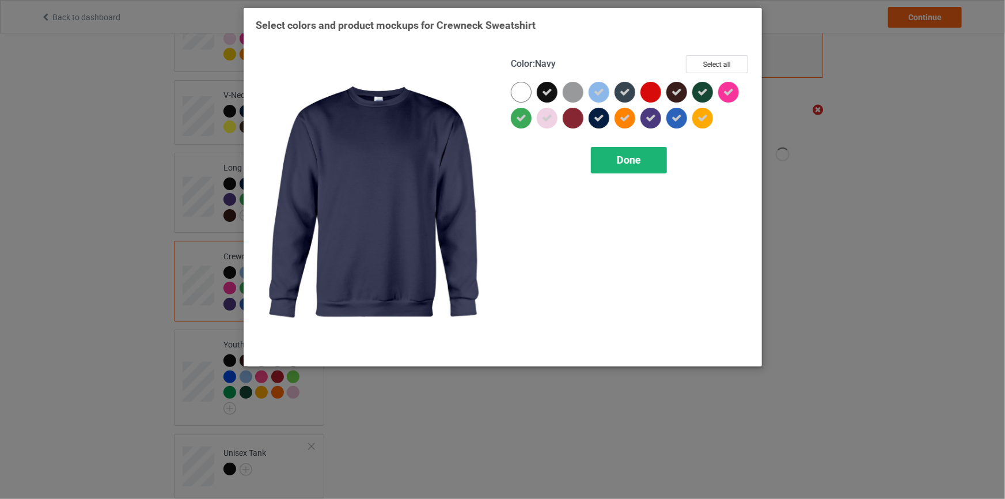
click at [617, 162] on span "Done" at bounding box center [629, 160] width 24 height 12
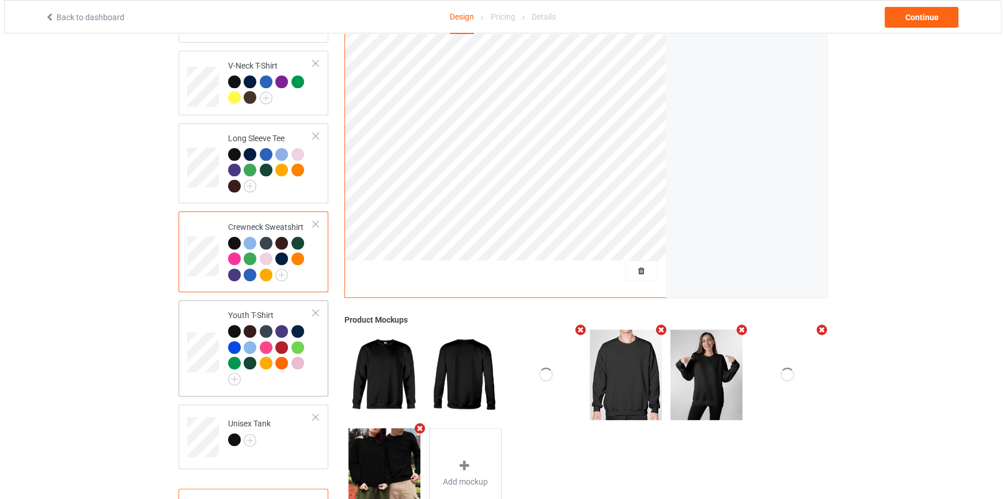
scroll to position [484, 0]
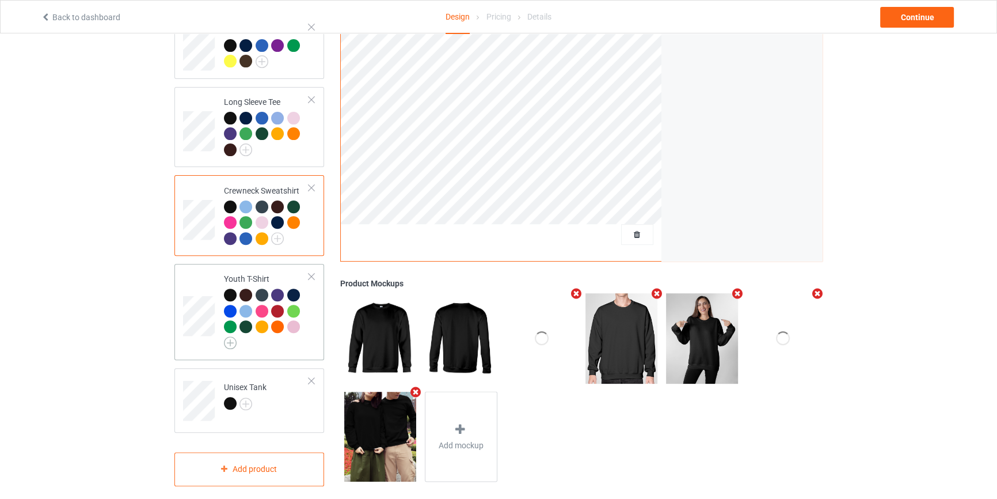
click at [230, 336] on img at bounding box center [230, 342] width 13 height 13
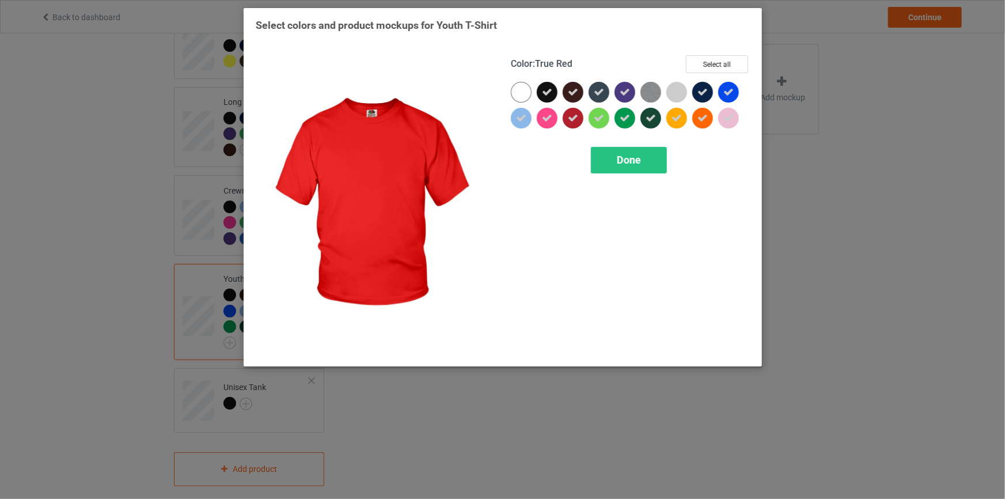
click at [575, 117] on icon at bounding box center [573, 118] width 10 height 10
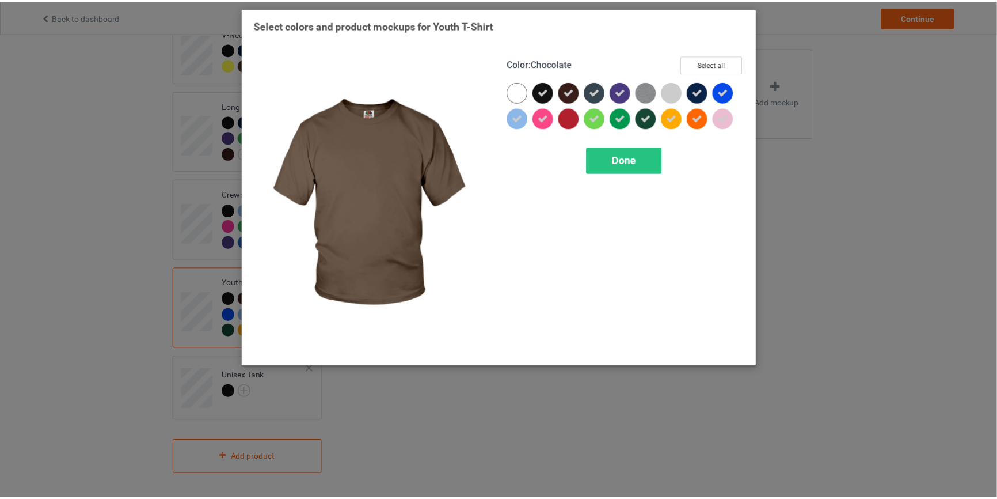
scroll to position [469, 0]
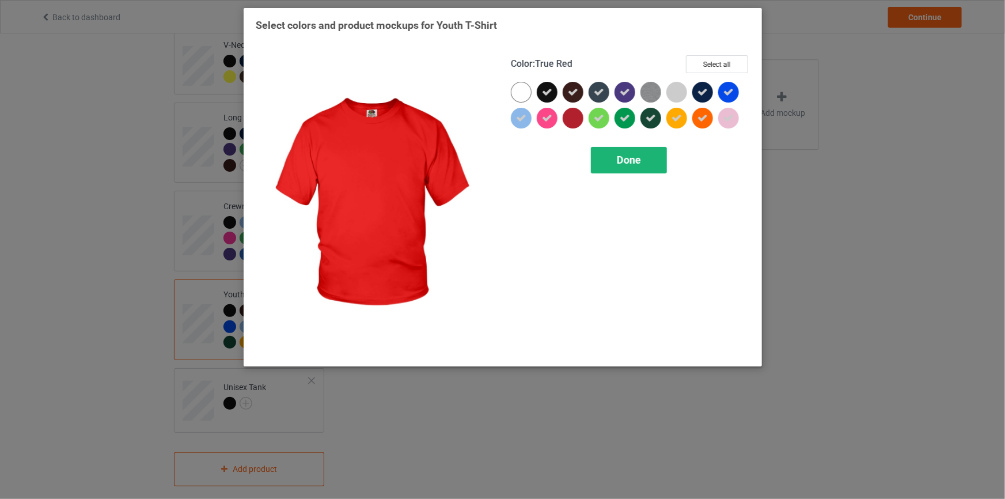
click at [634, 160] on span "Done" at bounding box center [629, 160] width 24 height 12
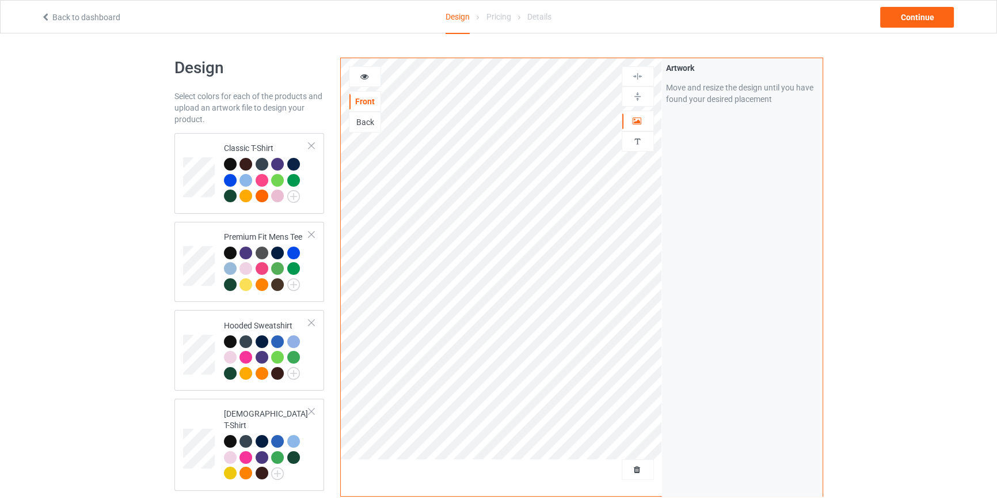
click at [909, 4] on div "Back to dashboard Design Pricing Details Continue" at bounding box center [499, 17] width 932 height 32
click at [912, 18] on div "Continue" at bounding box center [917, 17] width 74 height 21
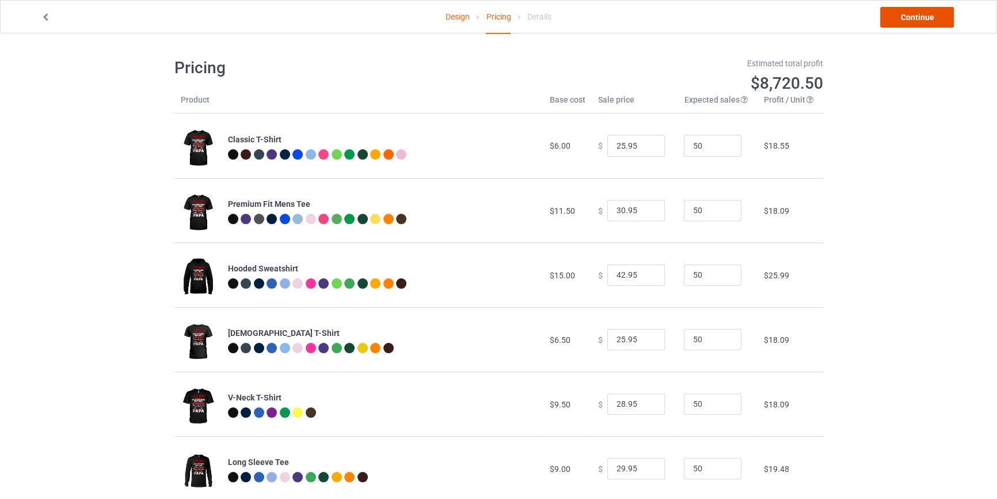
click at [931, 16] on link "Continue" at bounding box center [917, 17] width 74 height 21
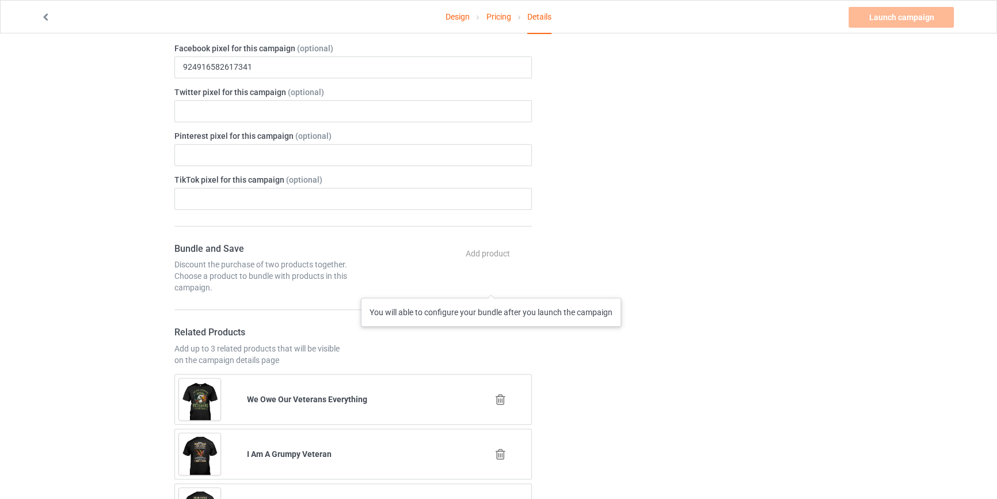
scroll to position [663, 0]
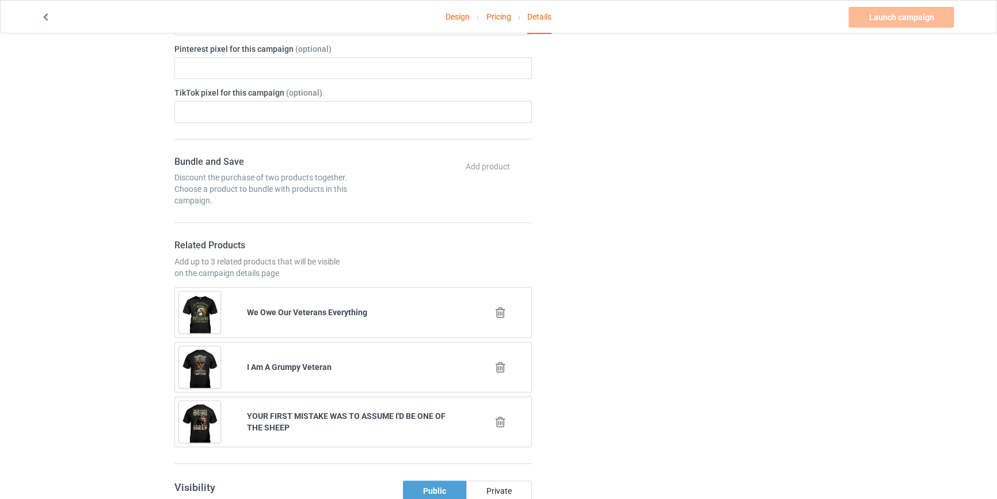
click at [504, 313] on icon at bounding box center [501, 312] width 14 height 12
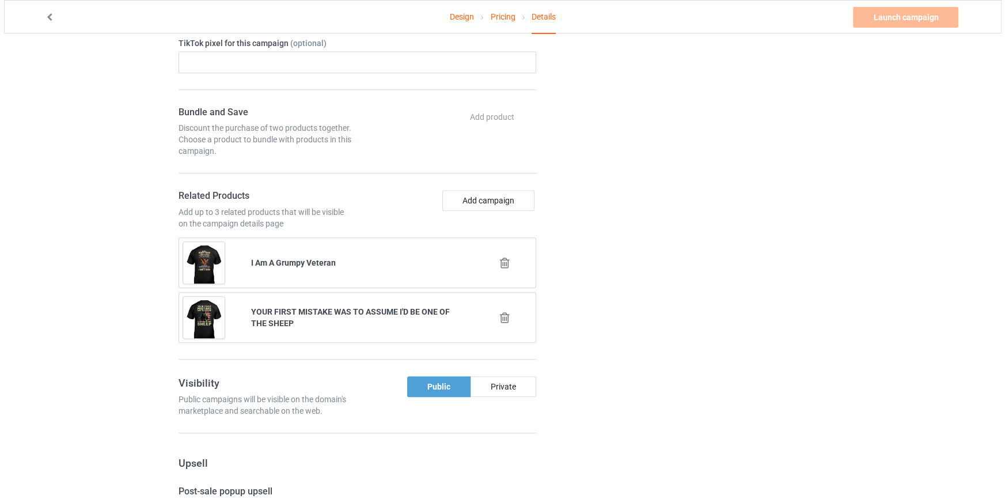
scroll to position [732, 0]
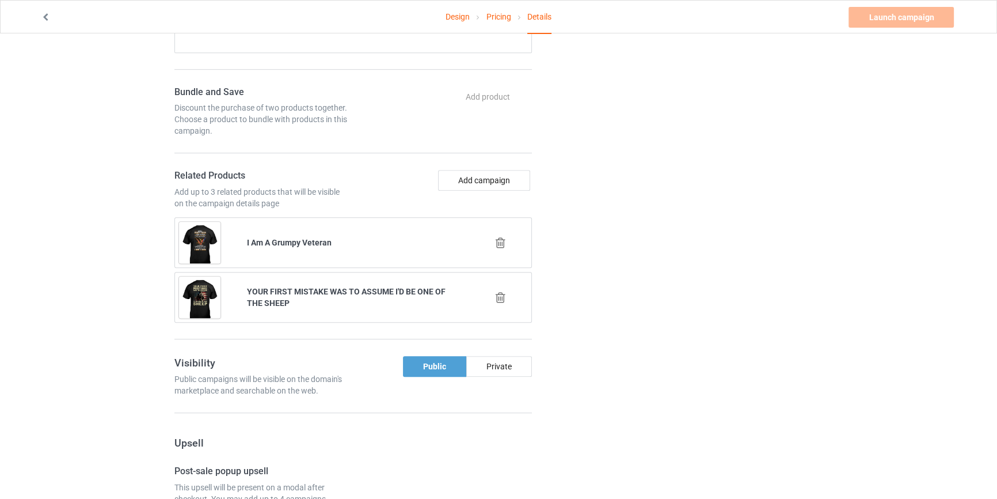
click at [506, 242] on icon at bounding box center [501, 243] width 14 height 12
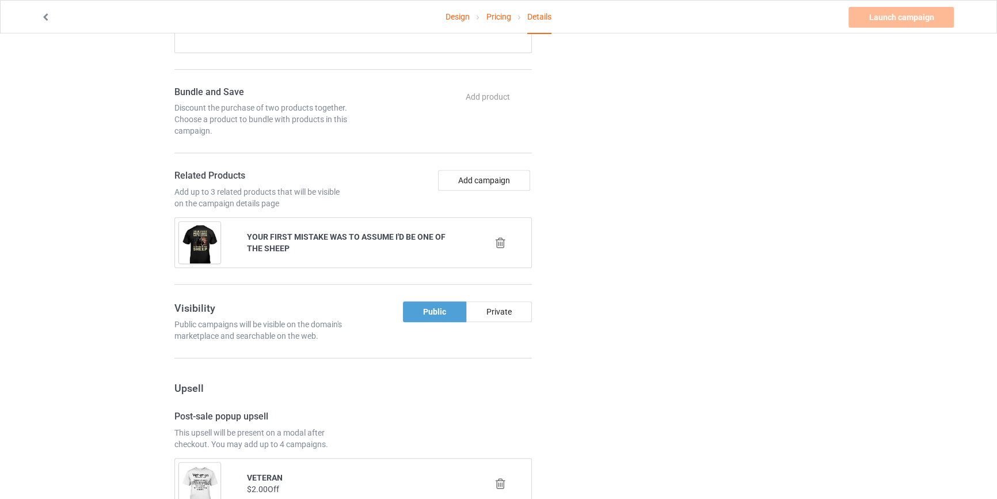
drag, startPoint x: 498, startPoint y: 242, endPoint x: 500, endPoint y: 219, distance: 23.7
click at [499, 242] on icon at bounding box center [501, 243] width 14 height 12
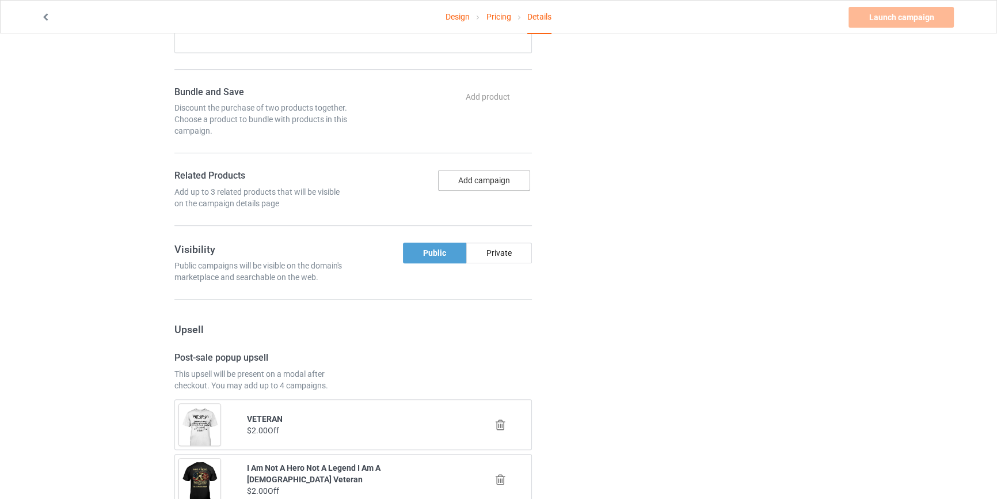
click at [497, 181] on button "Add campaign" at bounding box center [484, 180] width 92 height 21
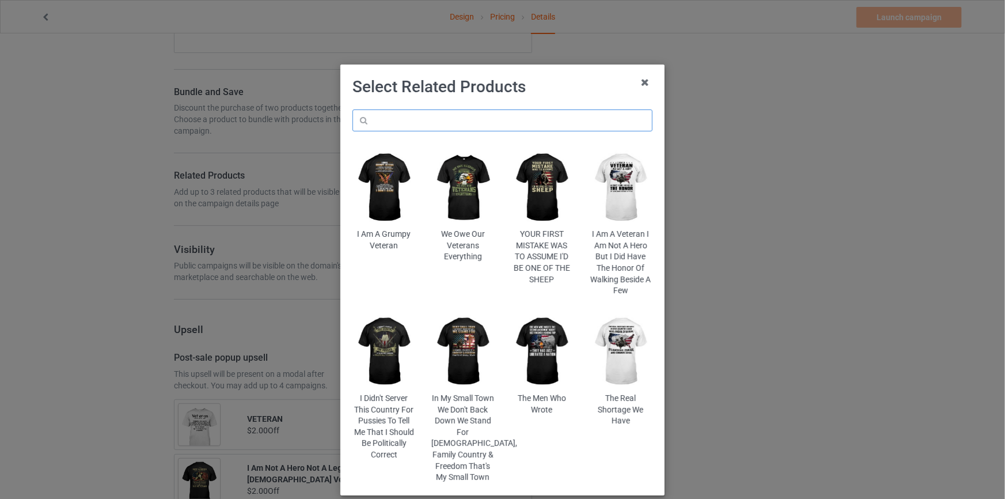
click at [430, 123] on input "text" at bounding box center [502, 120] width 300 height 22
paste input "Grandma Knows Everything If She Doesn't Know, She Makes Stuff Up Really Fast"
type input "Grandma Knows Everything If She Doesn't Know, She Makes Stuff Up Really Fast"
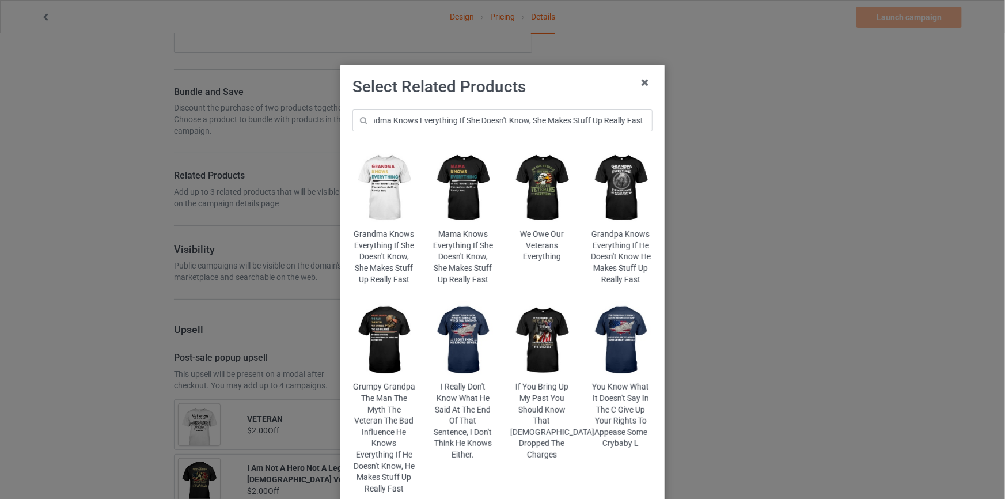
click at [611, 186] on img at bounding box center [621, 188] width 63 height 78
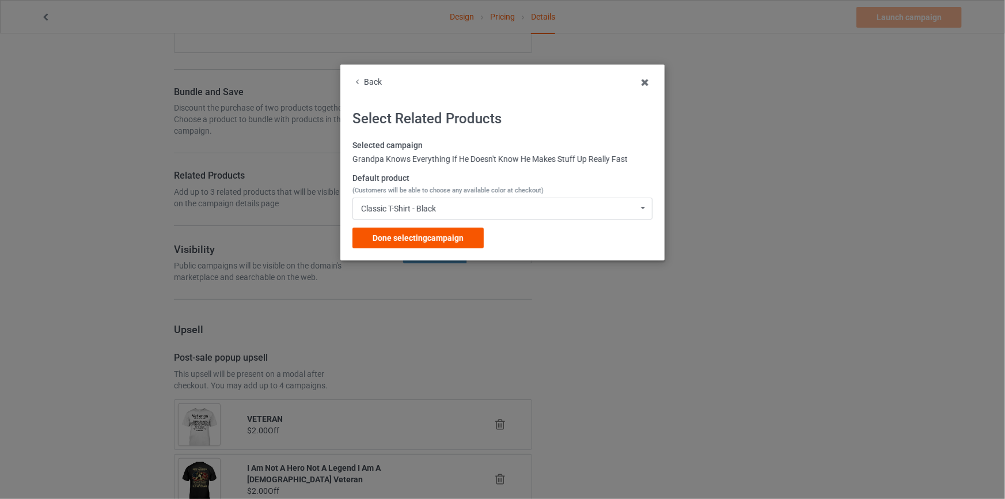
click at [427, 234] on span "Done selecting campaign" at bounding box center [418, 237] width 91 height 9
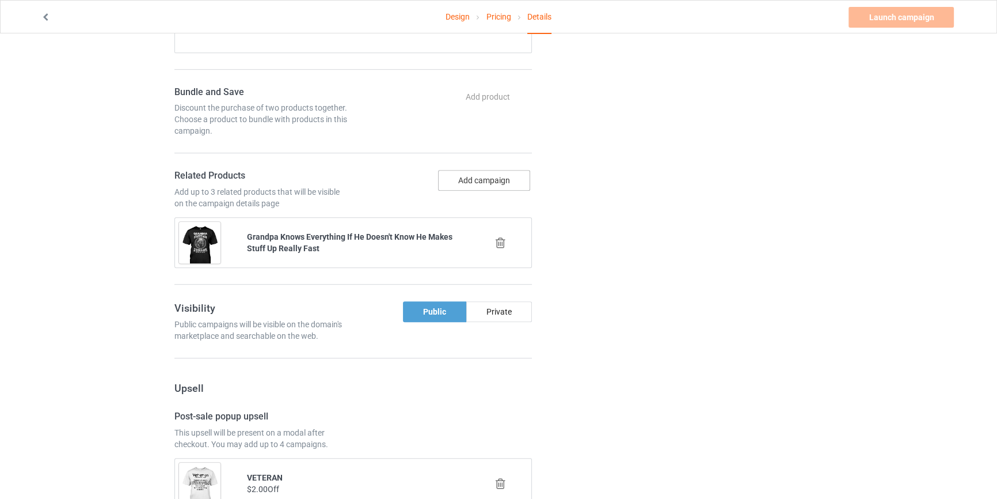
click at [489, 174] on button "Add campaign" at bounding box center [484, 180] width 92 height 21
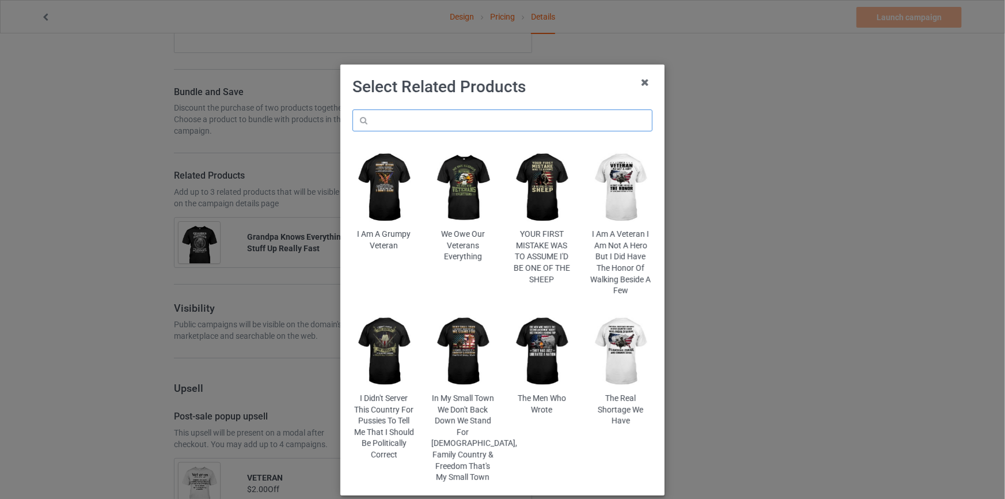
click at [426, 121] on input "text" at bounding box center [502, 120] width 300 height 22
paste input "Grandma Knows Everything If She Doesn't Know, She Makes Stuff Up Really Fast"
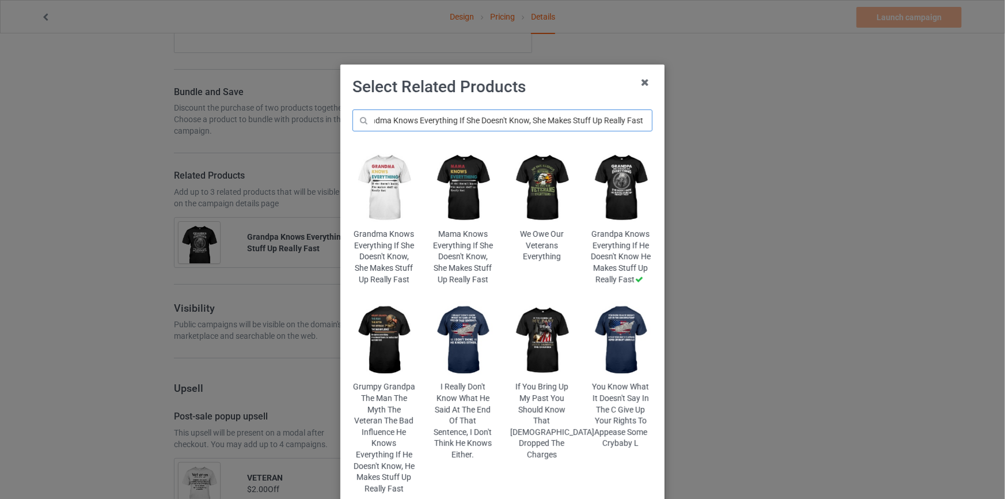
type input "Grandma Knows Everything If She Doesn't Know, She Makes Stuff Up Really Fast"
click at [383, 192] on img at bounding box center [383, 188] width 63 height 78
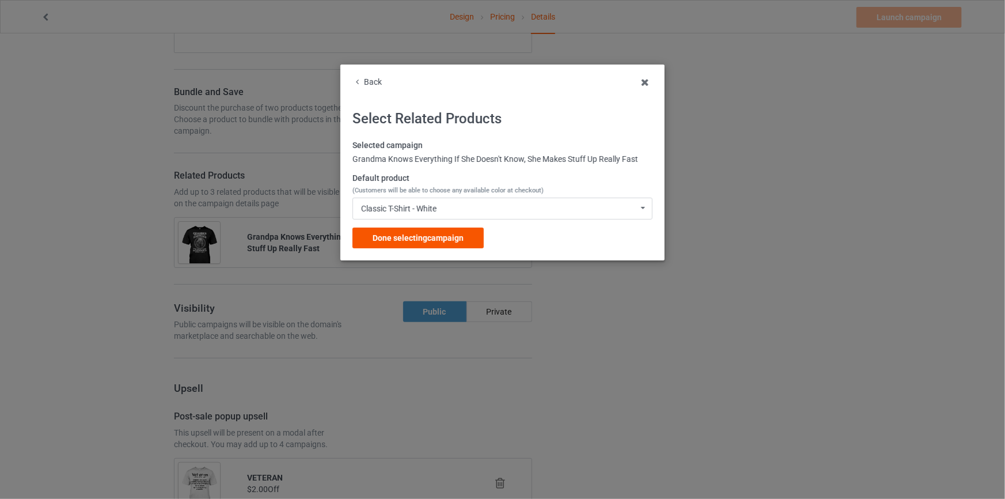
click at [439, 246] on div "Done selecting campaign" at bounding box center [417, 237] width 131 height 21
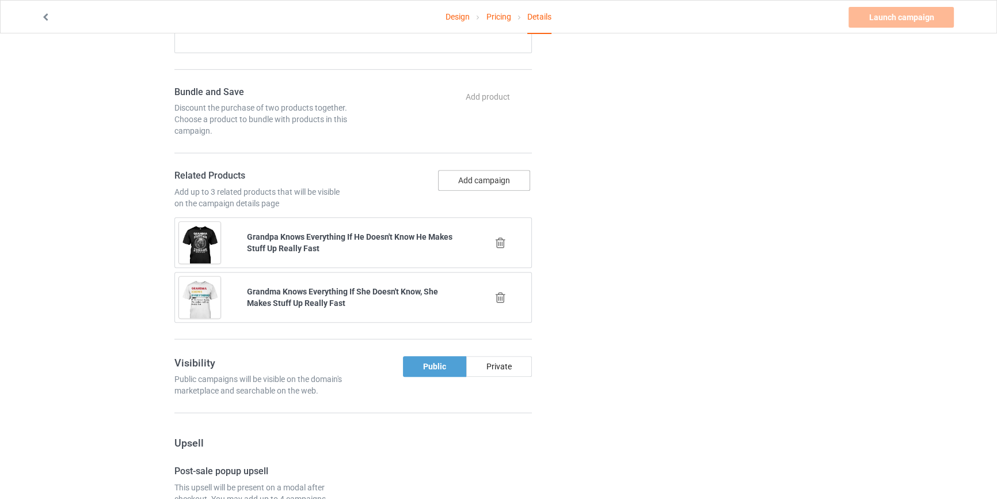
click at [476, 177] on button "Add campaign" at bounding box center [484, 180] width 92 height 21
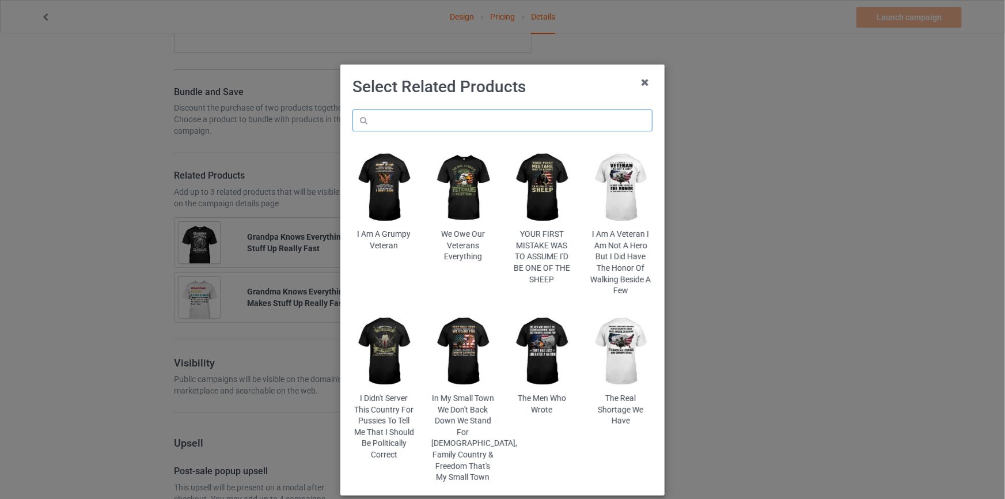
click at [455, 120] on input "text" at bounding box center [502, 120] width 300 height 22
paste input "If You Mess With Me You Better Run For Your Life Because My Papa Is Coming Afte…"
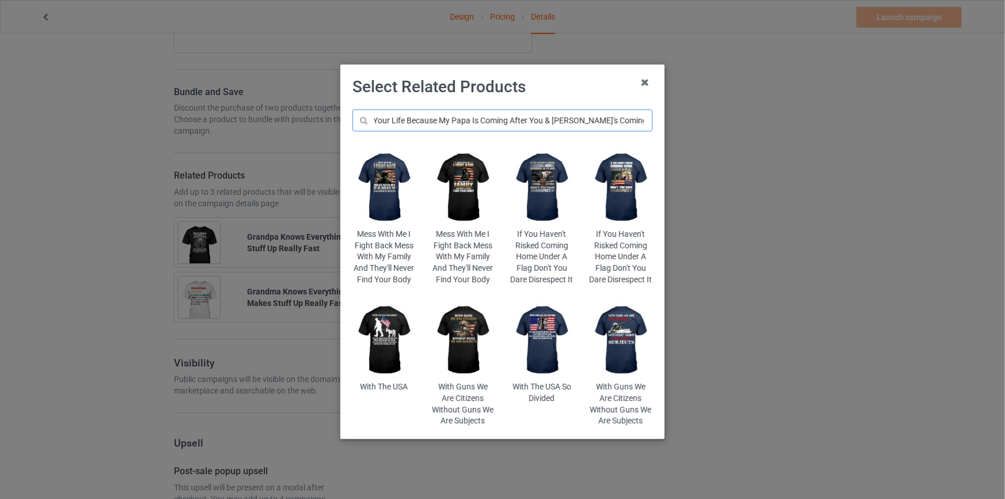
drag, startPoint x: 466, startPoint y: 119, endPoint x: 1033, endPoint y: 139, distance: 567.0
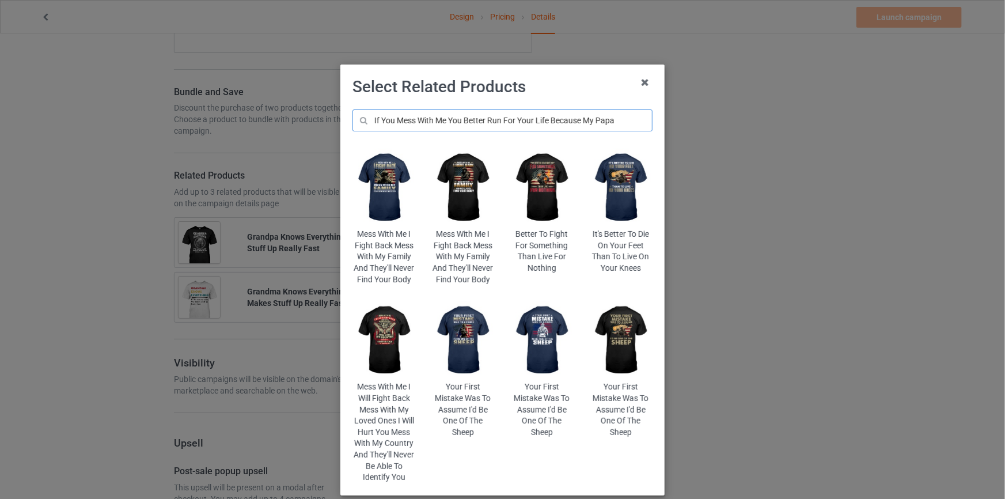
drag, startPoint x: 620, startPoint y: 120, endPoint x: 447, endPoint y: 120, distance: 172.8
click at [447, 120] on input "If You Mess With Me You Better Run For Your Life Because My Papa" at bounding box center [502, 120] width 300 height 22
type input "If You Mess With Me"
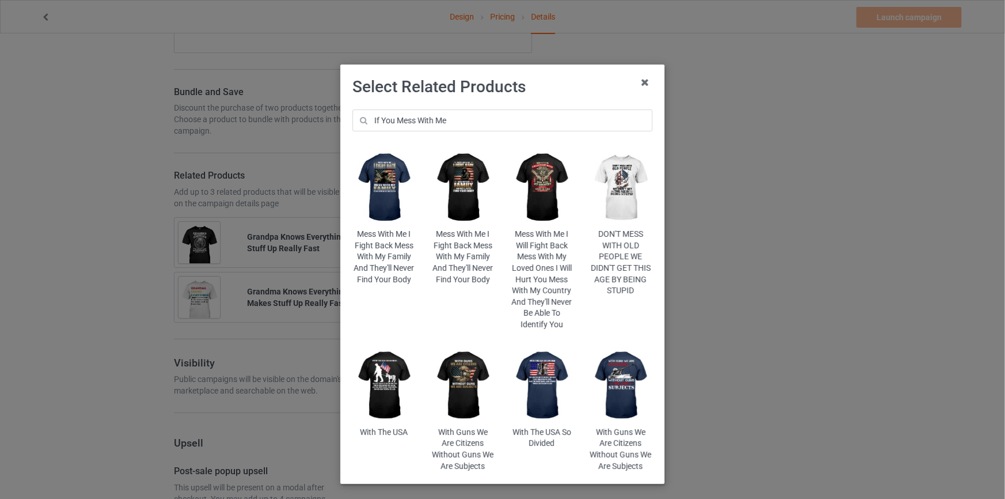
click at [93, 202] on div "Select Related Products If You Mess With Me Mess With Me I Fight Back Mess With…" at bounding box center [502, 249] width 1005 height 499
click at [647, 85] on icon at bounding box center [645, 82] width 18 height 18
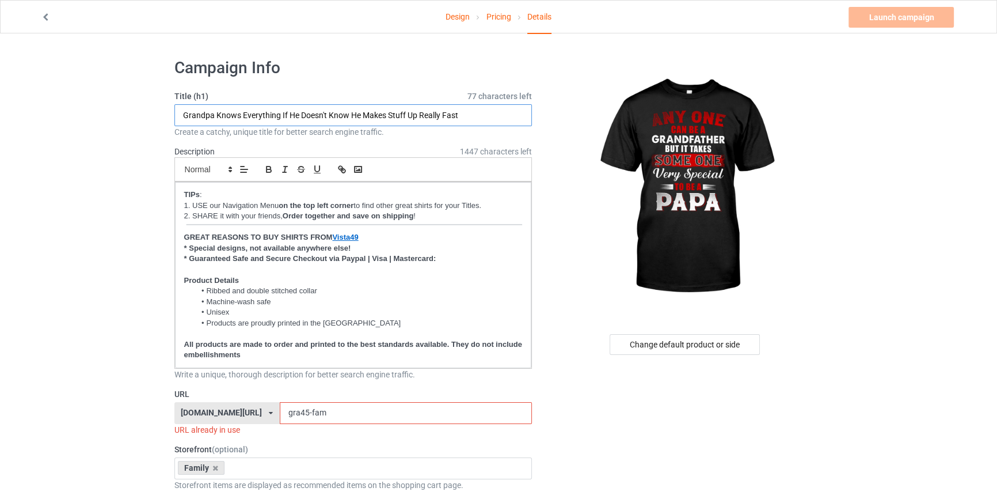
click at [320, 114] on input "Grandpa Knows Everything If He Doesn't Know He Makes Stuff Up Really Fast" at bounding box center [353, 115] width 358 height 22
paste input "Any One Can Be A Grandfather But It Takes Some One Very Special To Be A Papa"
type input "Any One Can Be A Grandfather But It Takes Some One Very Special To Be A Papa"
drag, startPoint x: 343, startPoint y: 414, endPoint x: 44, endPoint y: 383, distance: 300.5
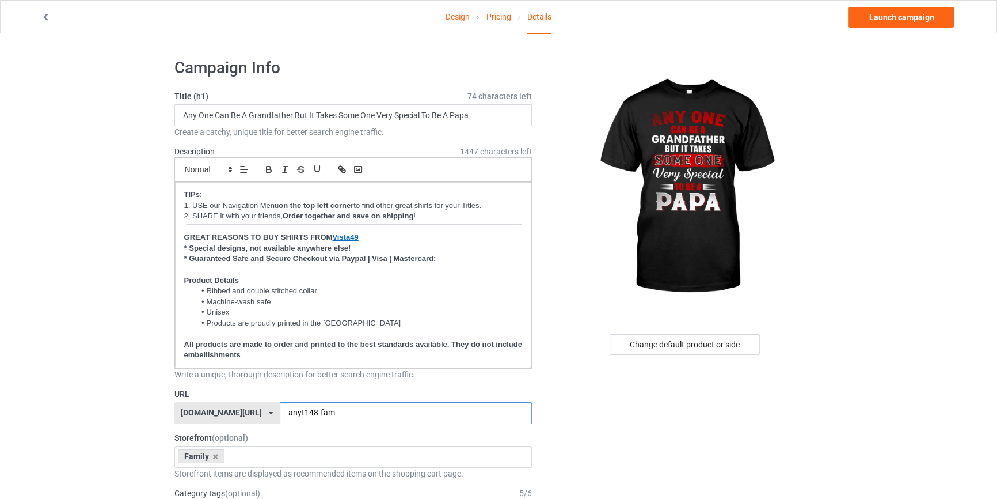
type input "anyt148-fam"
click at [930, 25] on link "Launch campaign" at bounding box center [901, 17] width 105 height 21
